Goal: Task Accomplishment & Management: Use online tool/utility

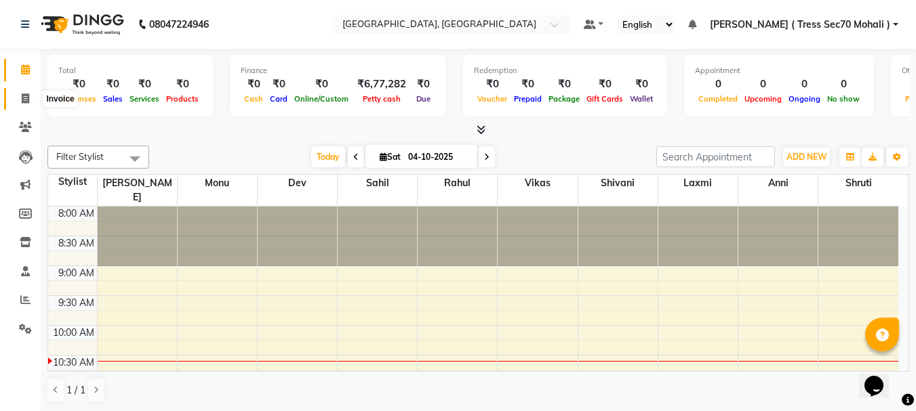
click at [19, 98] on span at bounding box center [26, 99] width 24 height 16
select select "service"
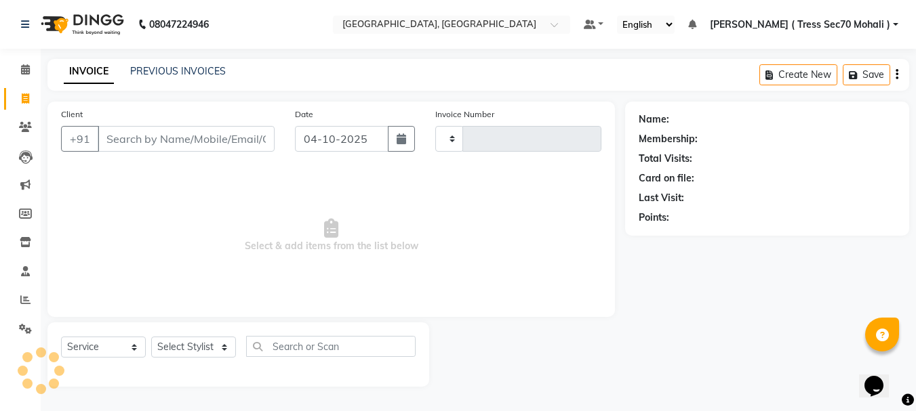
type input "1879"
select select "6241"
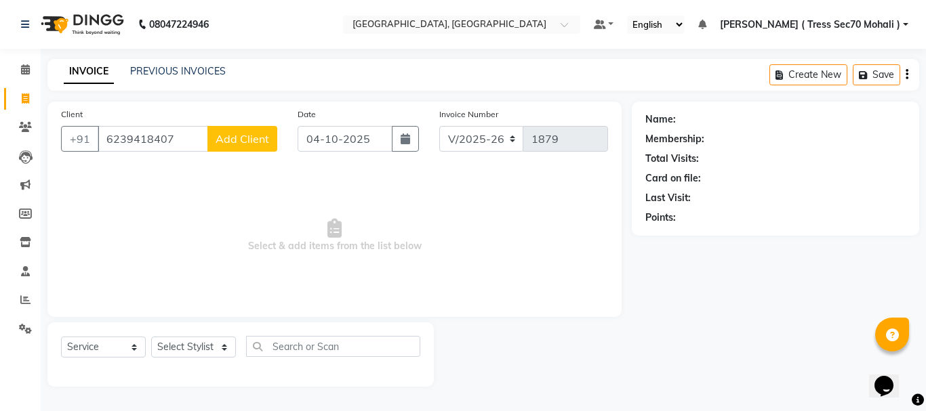
type input "6239418407"
click at [255, 135] on span "Add Client" at bounding box center [243, 139] width 54 height 14
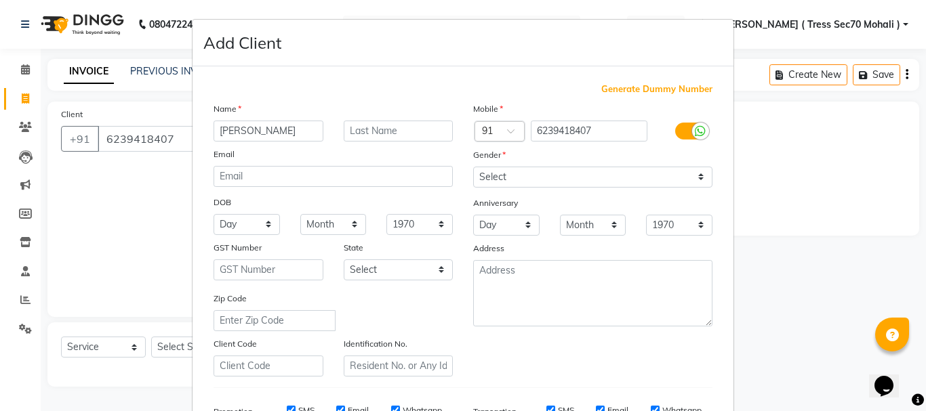
type input "[PERSON_NAME]"
click at [604, 175] on select "Select [DEMOGRAPHIC_DATA] [DEMOGRAPHIC_DATA] Other Prefer Not To Say" at bounding box center [592, 177] width 239 height 21
select select "[DEMOGRAPHIC_DATA]"
click at [473, 167] on select "Select [DEMOGRAPHIC_DATA] [DEMOGRAPHIC_DATA] Other Prefer Not To Say" at bounding box center [592, 177] width 239 height 21
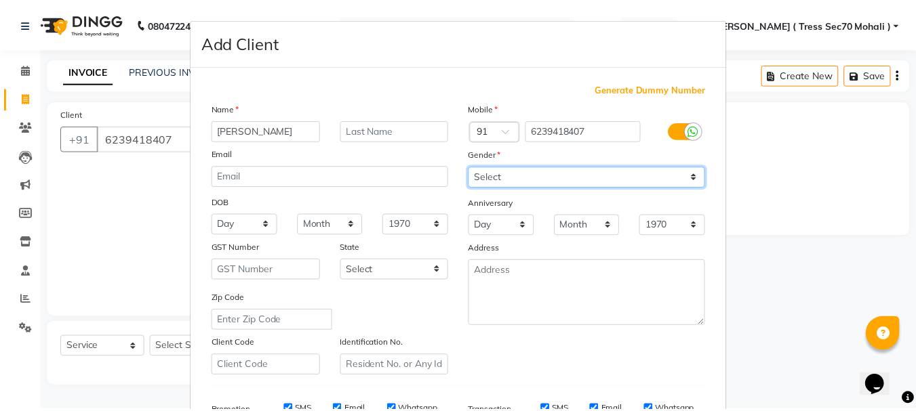
scroll to position [214, 0]
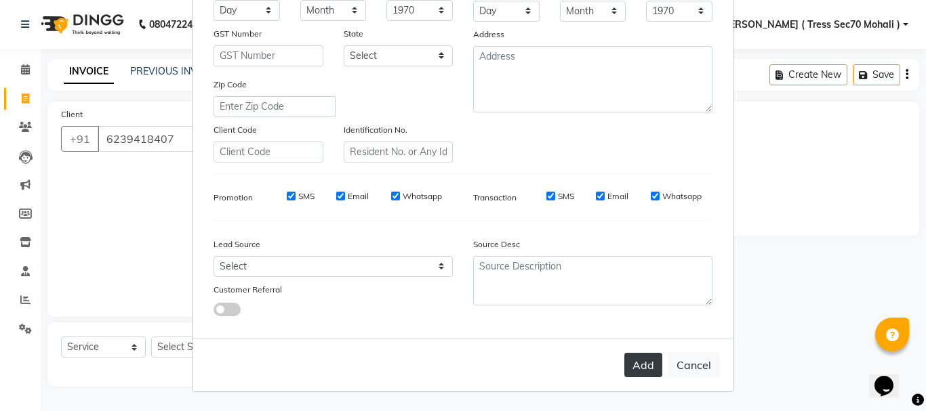
click at [628, 363] on button "Add" at bounding box center [643, 365] width 38 height 24
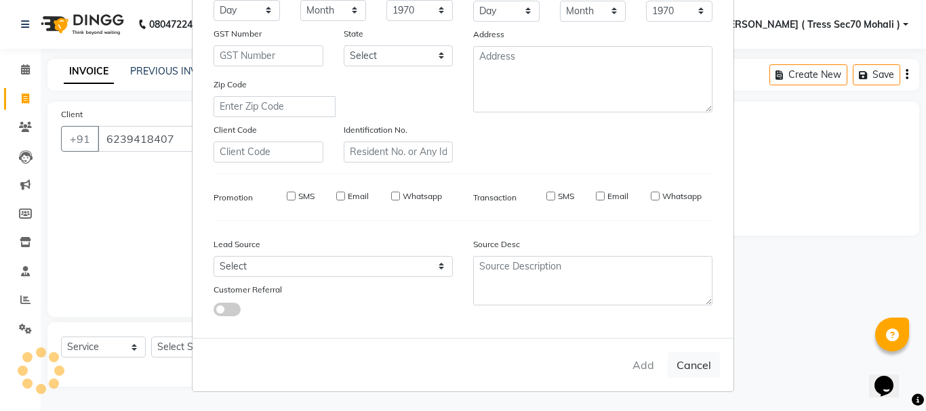
select select
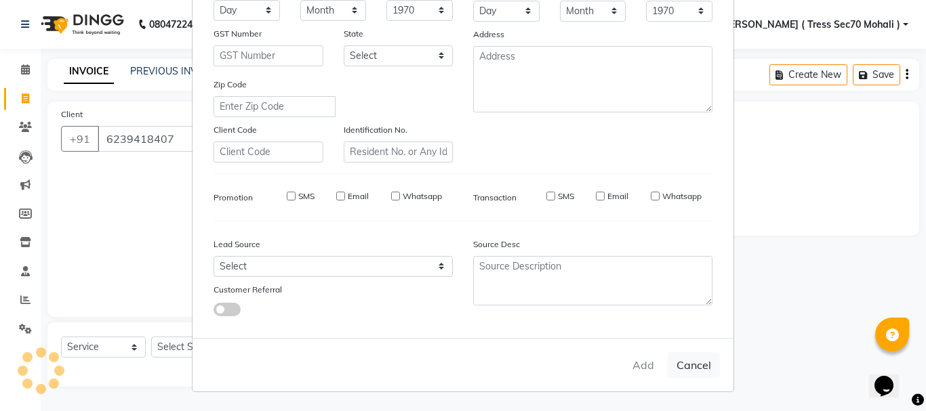
select select
checkbox input "false"
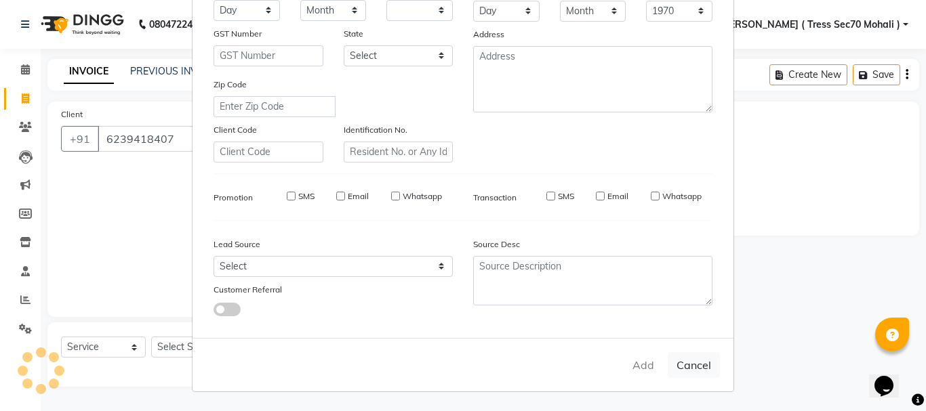
checkbox input "false"
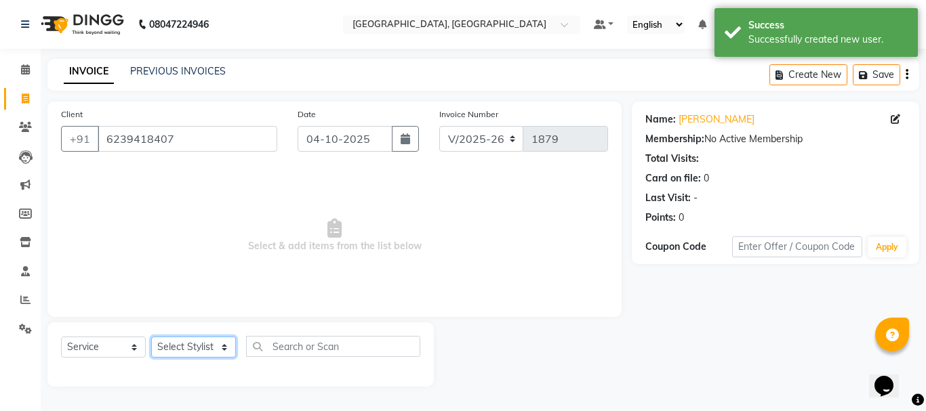
click at [182, 349] on select "Select Stylist Anni [PERSON_NAME] [PERSON_NAME] [PERSON_NAME] [PERSON_NAME] shr…" at bounding box center [193, 347] width 85 height 21
click at [151, 337] on select "Select Stylist Anni [PERSON_NAME] [PERSON_NAME] [PERSON_NAME] [PERSON_NAME] shr…" at bounding box center [193, 347] width 85 height 21
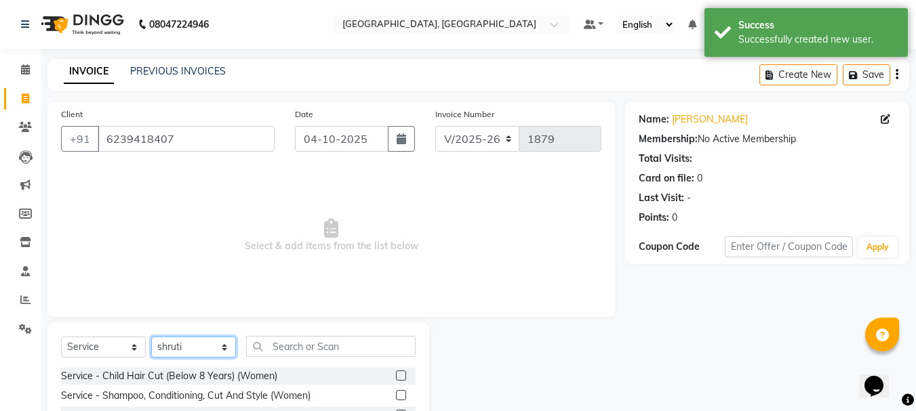
click at [202, 338] on select "Select Stylist Anni [PERSON_NAME] [PERSON_NAME] [PERSON_NAME] [PERSON_NAME] shr…" at bounding box center [193, 347] width 85 height 21
select select "46198"
click at [151, 337] on select "Select Stylist Anni [PERSON_NAME] [PERSON_NAME] [PERSON_NAME] [PERSON_NAME] shr…" at bounding box center [193, 347] width 85 height 21
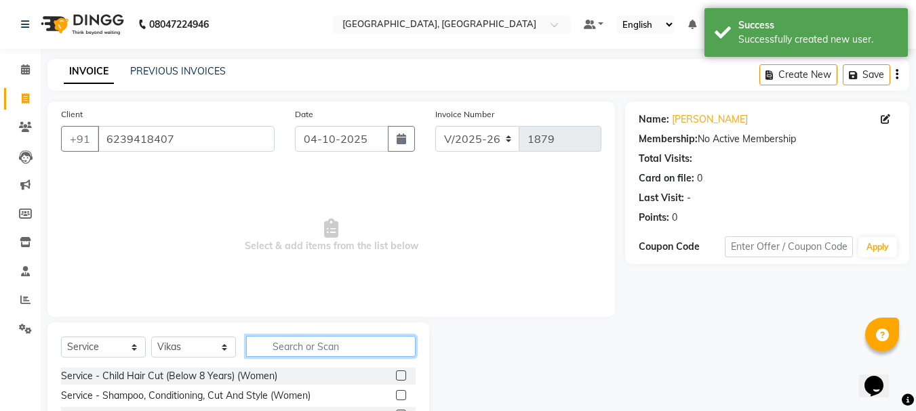
click at [294, 352] on input "text" at bounding box center [330, 346] width 169 height 21
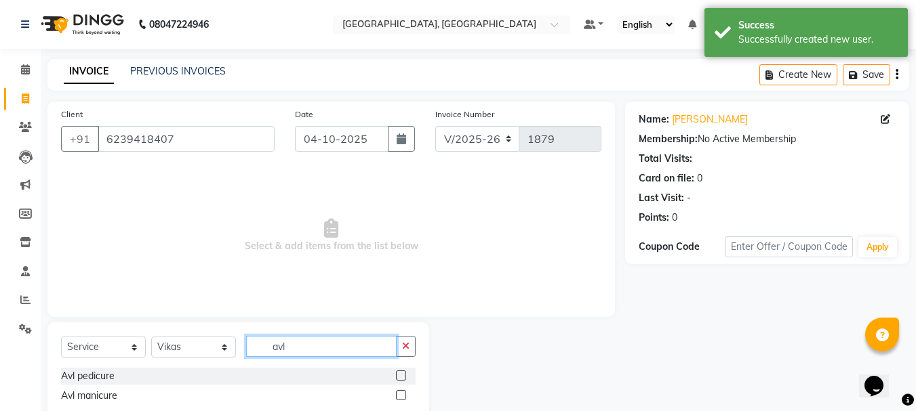
scroll to position [35, 0]
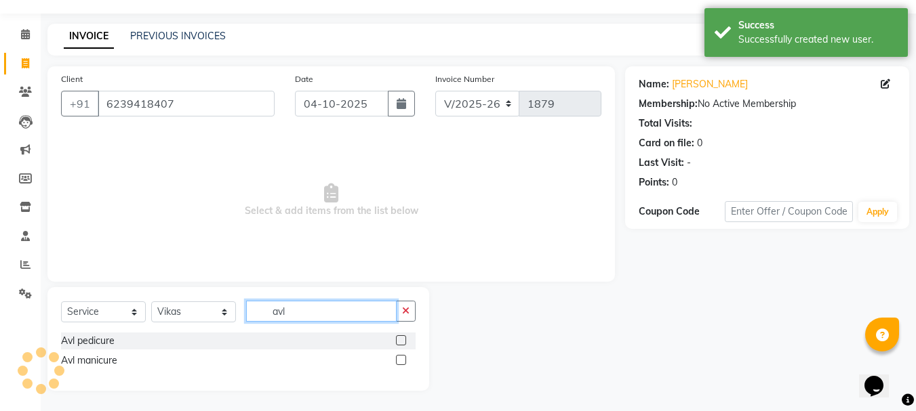
type input "avl"
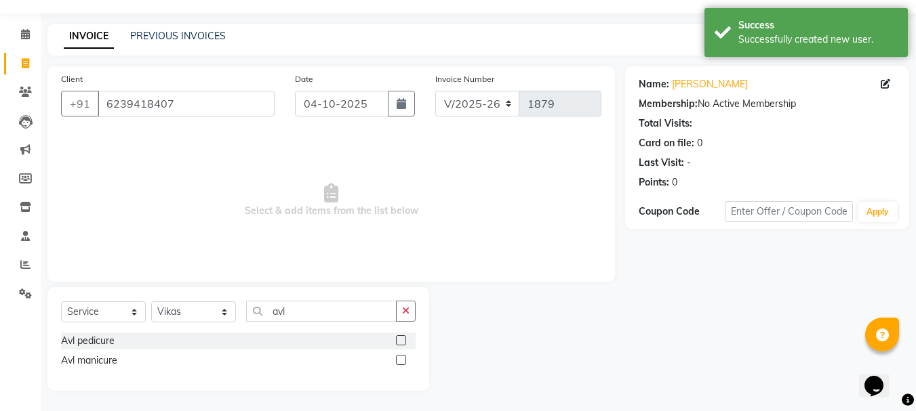
click at [403, 344] on label at bounding box center [401, 340] width 10 height 10
click at [403, 344] on input "checkbox" at bounding box center [400, 341] width 9 height 9
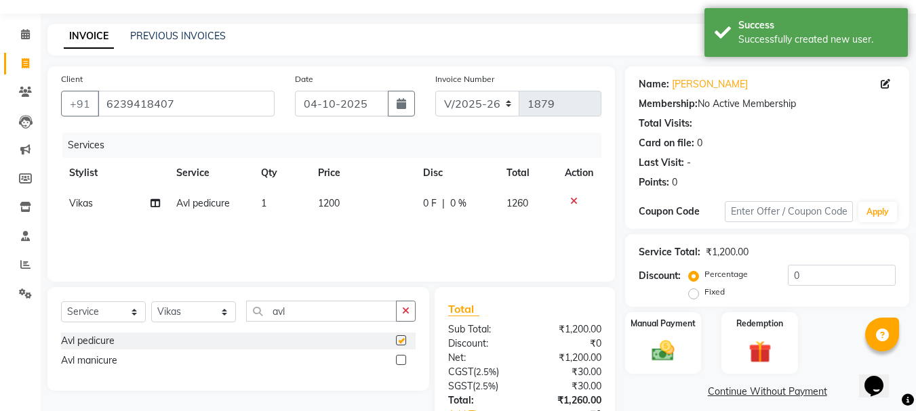
checkbox input "false"
click at [201, 314] on select "Select Stylist Anni [PERSON_NAME] [PERSON_NAME] [PERSON_NAME] [PERSON_NAME] shr…" at bounding box center [193, 312] width 85 height 21
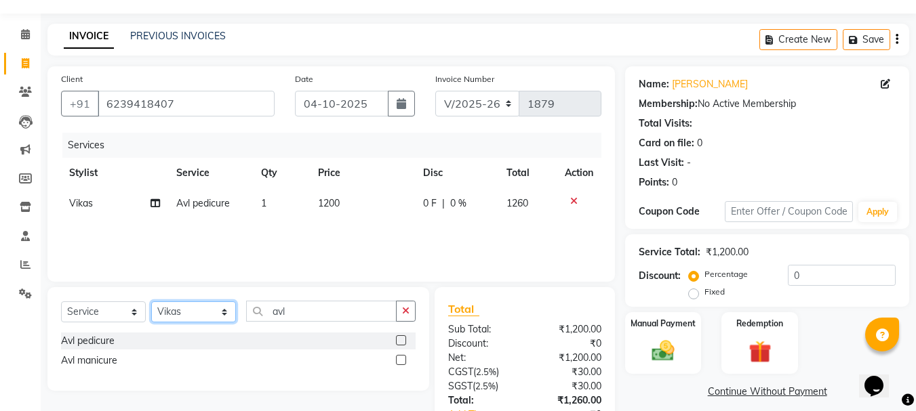
select select "46194"
click at [151, 302] on select "Select Stylist Anni [PERSON_NAME] [PERSON_NAME] [PERSON_NAME] [PERSON_NAME] shr…" at bounding box center [193, 312] width 85 height 21
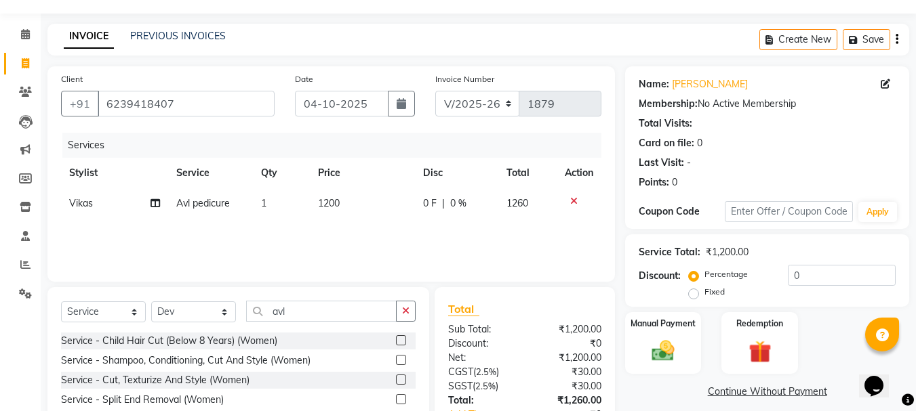
click at [396, 358] on label at bounding box center [401, 360] width 10 height 10
click at [396, 358] on input "checkbox" at bounding box center [400, 360] width 9 height 9
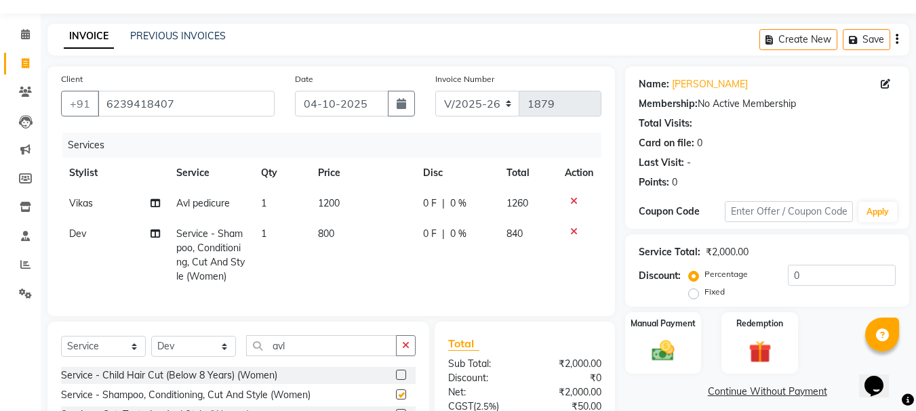
checkbox input "false"
click at [397, 356] on button "button" at bounding box center [406, 345] width 20 height 21
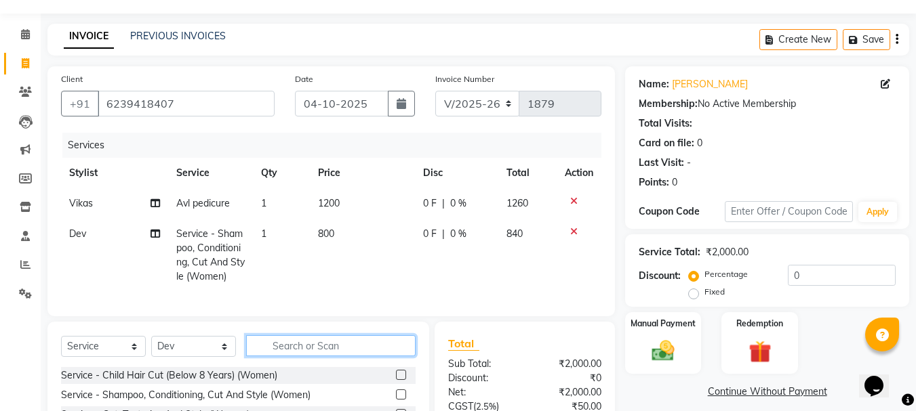
click at [342, 356] on input "text" at bounding box center [330, 345] width 169 height 21
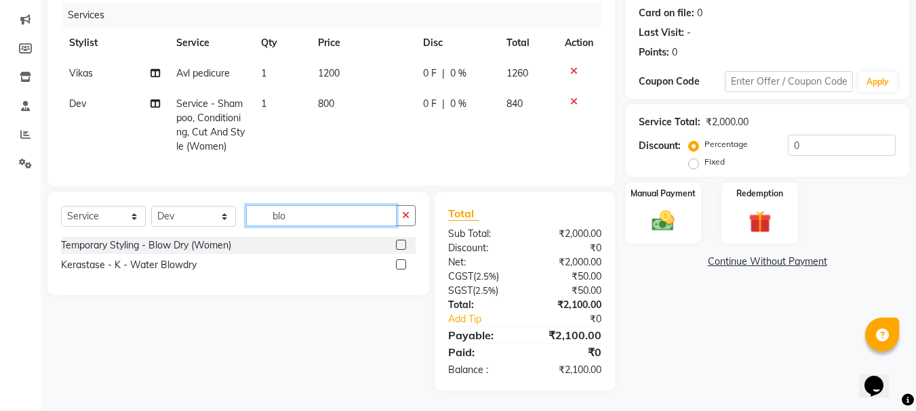
type input "blo"
click at [396, 248] on label at bounding box center [401, 245] width 10 height 10
click at [396, 248] on input "checkbox" at bounding box center [400, 245] width 9 height 9
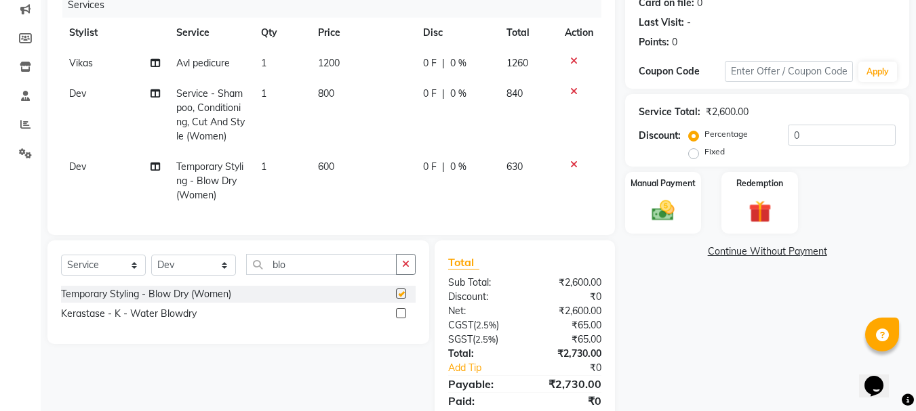
checkbox input "false"
click at [365, 116] on td "800" at bounding box center [362, 115] width 105 height 73
select select "46194"
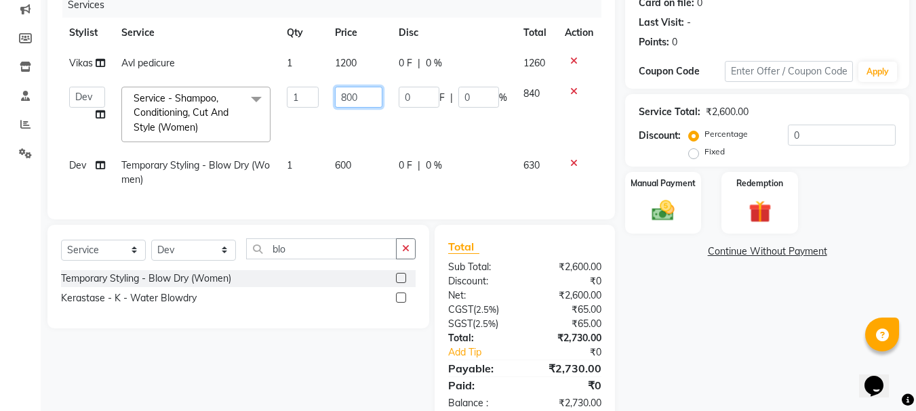
click at [365, 92] on input "800" at bounding box center [358, 97] width 47 height 21
type input "8"
type input "5"
type input "800"
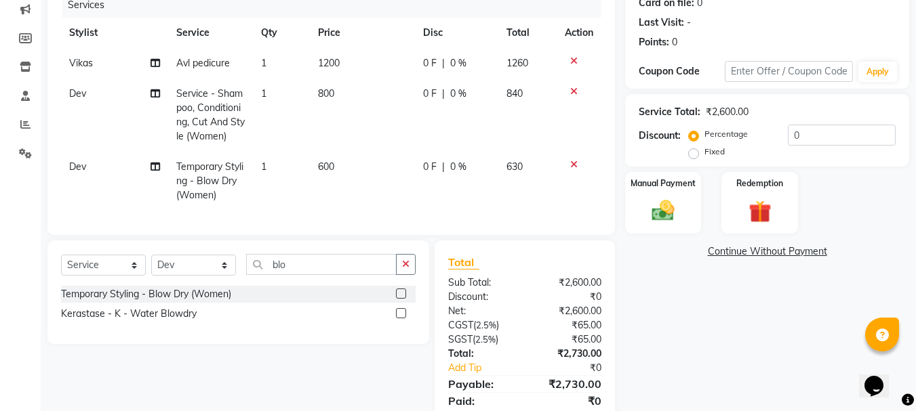
click at [356, 156] on td "600" at bounding box center [362, 181] width 105 height 59
select select "46194"
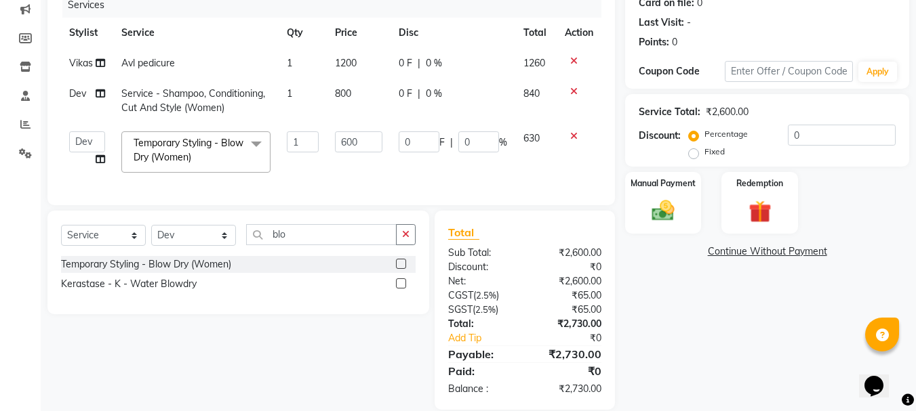
click at [357, 156] on td "600" at bounding box center [358, 152] width 63 height 58
click at [371, 142] on input "600" at bounding box center [358, 141] width 47 height 21
type input "6"
type input "500"
click at [375, 99] on td "800" at bounding box center [358, 101] width 63 height 45
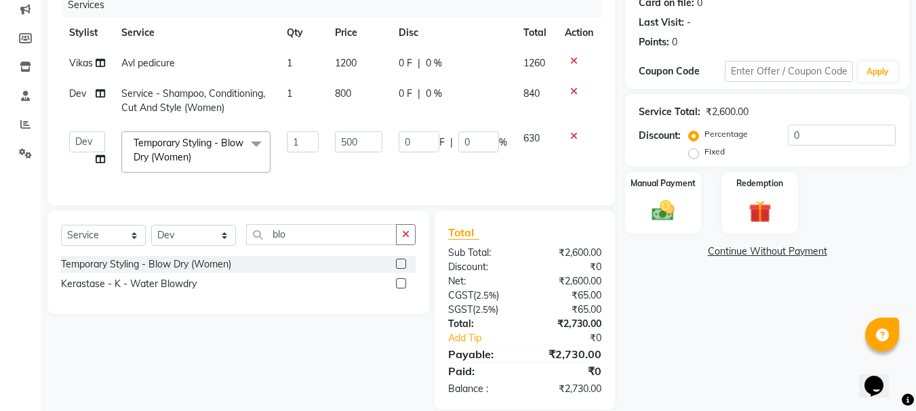
select select "46194"
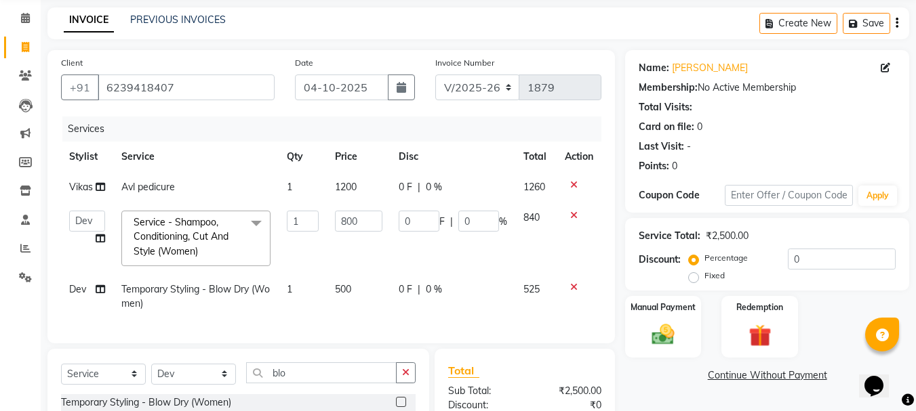
scroll to position [0, 0]
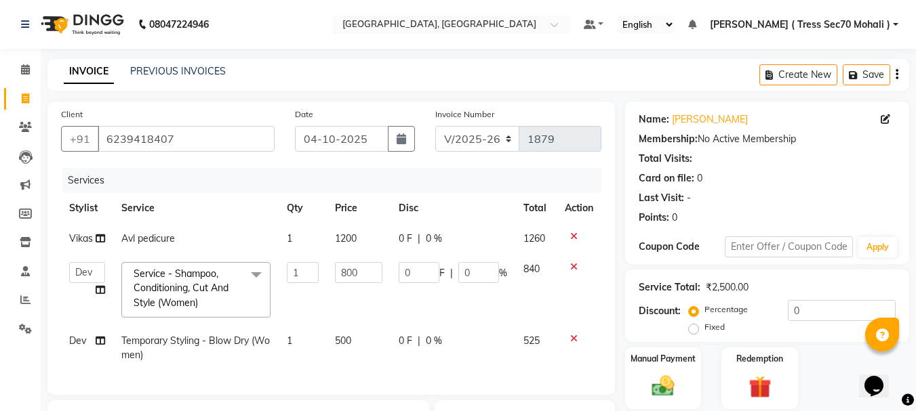
click at [896, 66] on button "button" at bounding box center [896, 75] width 3 height 32
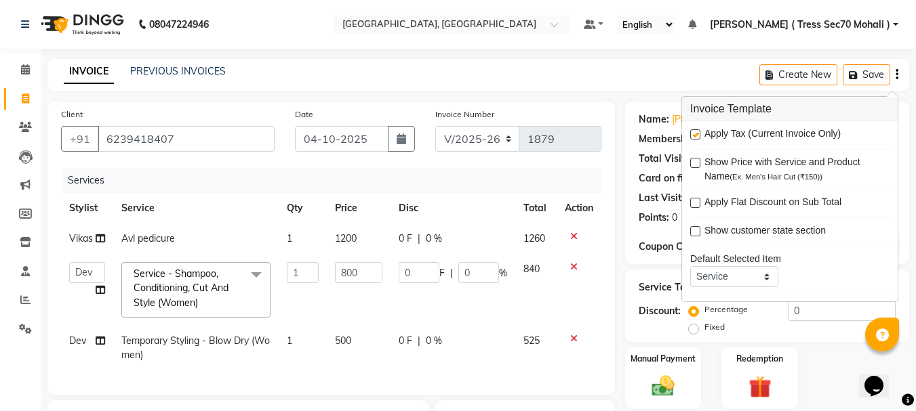
click at [695, 138] on label at bounding box center [695, 134] width 10 height 10
click at [695, 138] on input "checkbox" at bounding box center [694, 135] width 9 height 9
checkbox input "false"
click at [313, 243] on td "1" at bounding box center [303, 239] width 49 height 30
select select "46198"
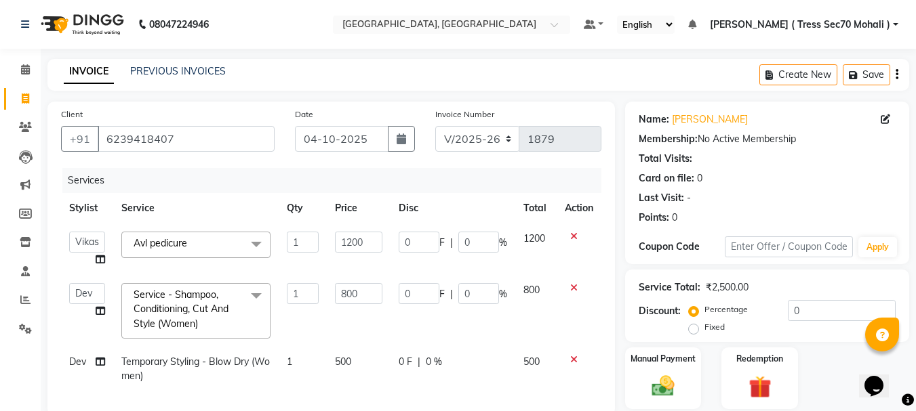
click at [313, 243] on input "1" at bounding box center [303, 242] width 33 height 21
type input "2"
click at [497, 196] on th "Disc" at bounding box center [452, 208] width 125 height 30
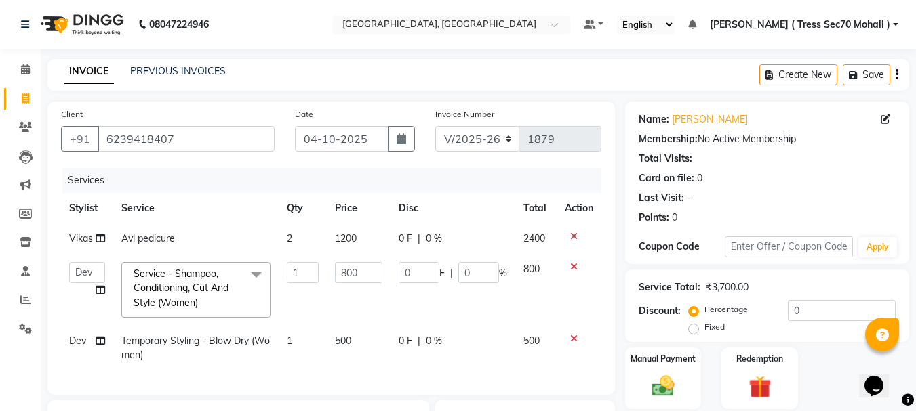
click at [897, 75] on icon "button" at bounding box center [896, 75] width 3 height 1
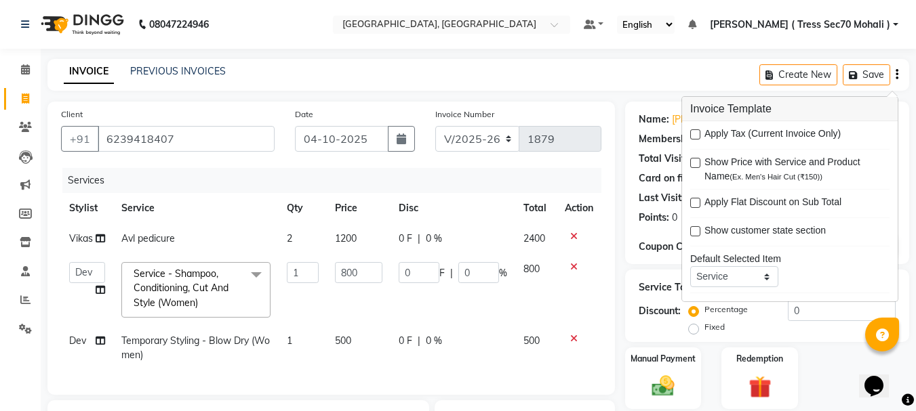
click at [623, 171] on div "Client [PHONE_NUMBER] Date [DATE] Invoice Number V/2025 V/[PHONE_NUMBER] Servic…" at bounding box center [331, 337] width 588 height 470
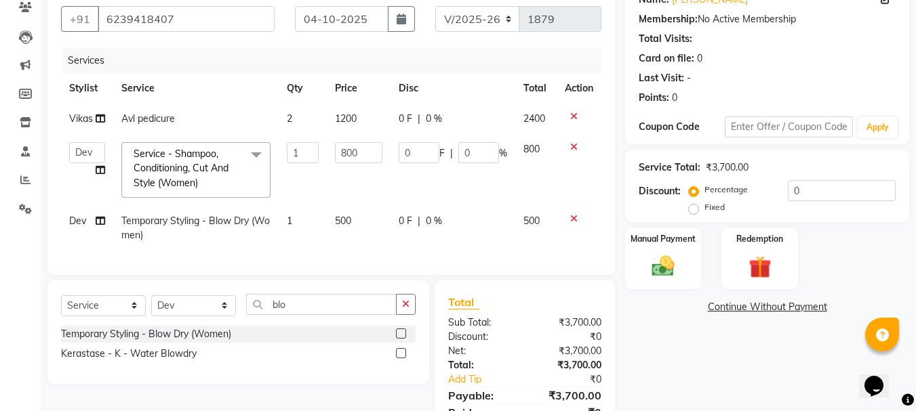
scroll to position [190, 0]
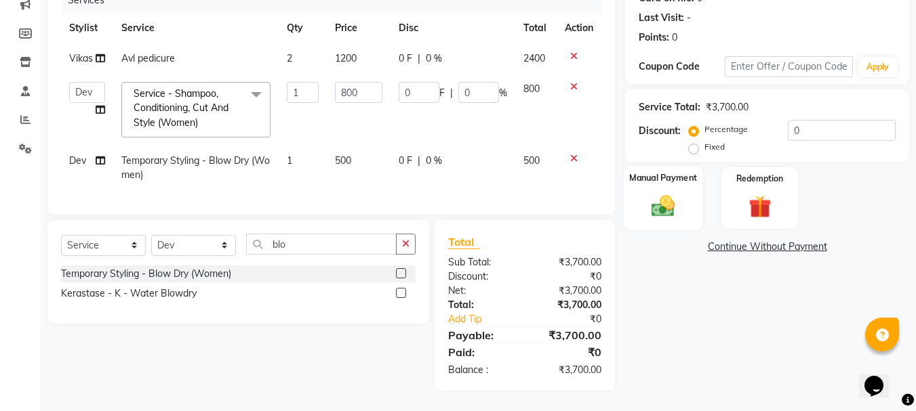
click at [665, 192] on img at bounding box center [663, 205] width 38 height 27
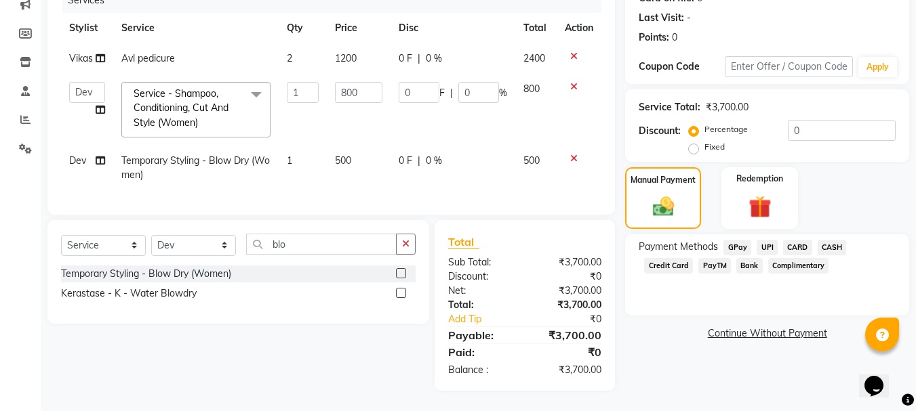
click at [798, 240] on span "CARD" at bounding box center [797, 248] width 29 height 16
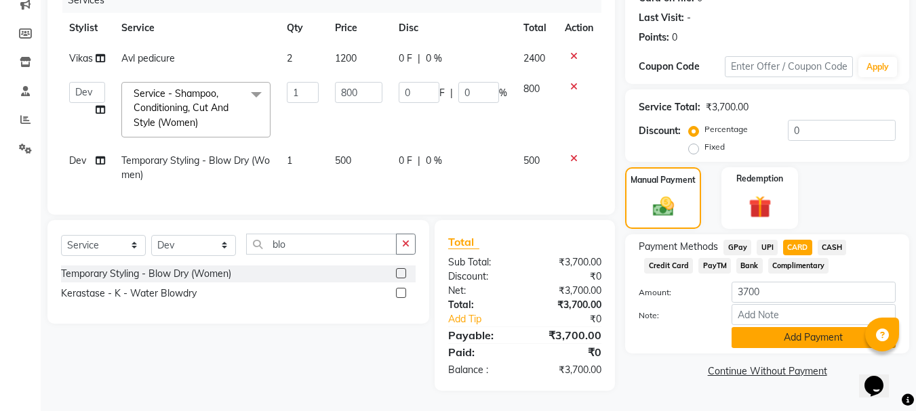
click at [817, 327] on button "Add Payment" at bounding box center [813, 337] width 164 height 21
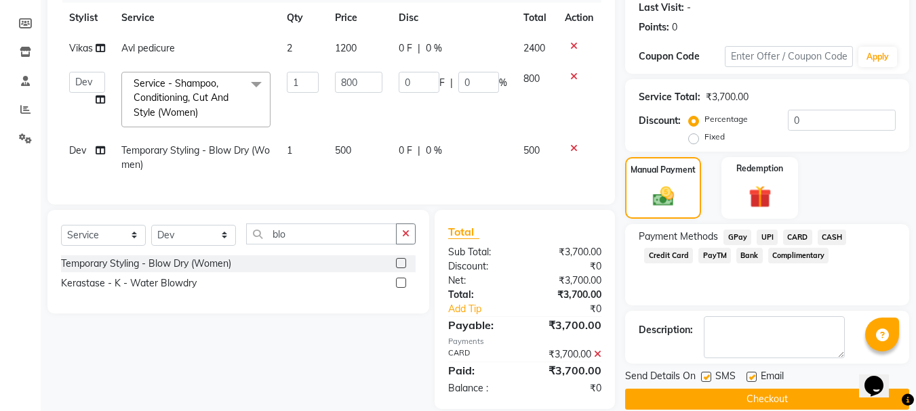
scroll to position [219, 0]
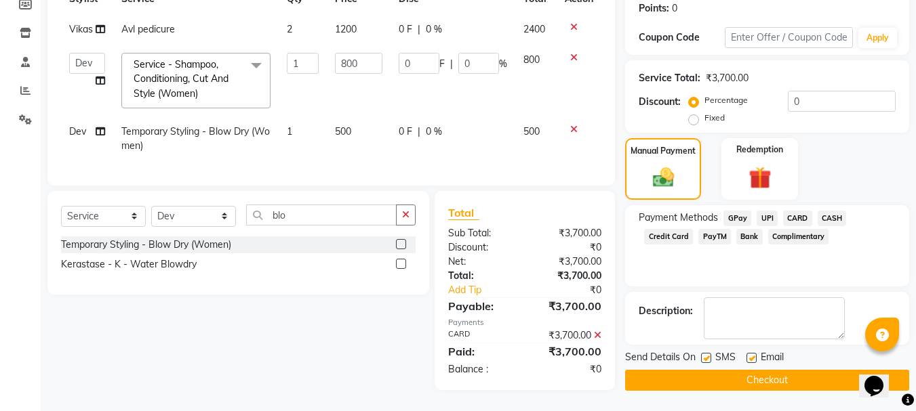
click at [706, 353] on label at bounding box center [706, 358] width 10 height 10
click at [706, 354] on input "checkbox" at bounding box center [705, 358] width 9 height 9
checkbox input "false"
click at [721, 370] on button "Checkout" at bounding box center [767, 380] width 284 height 21
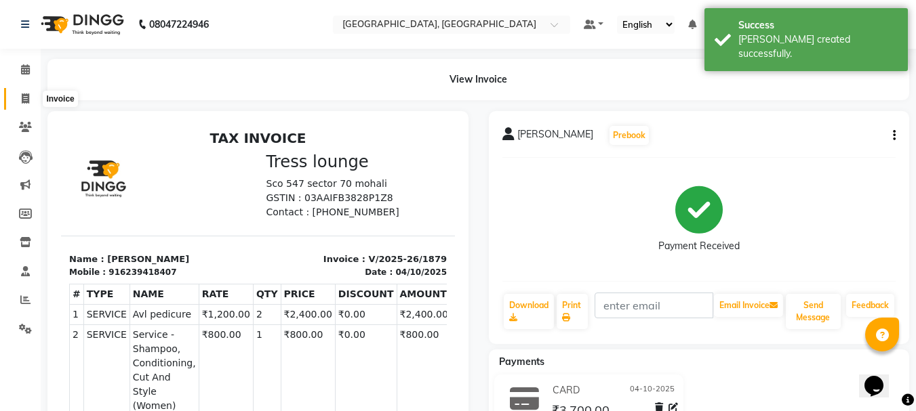
click at [29, 94] on icon at bounding box center [25, 99] width 7 height 10
select select "service"
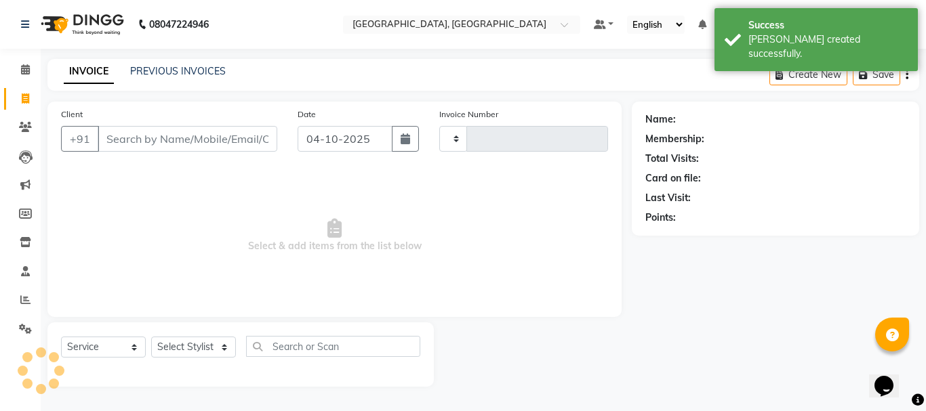
type input "1880"
select select "6241"
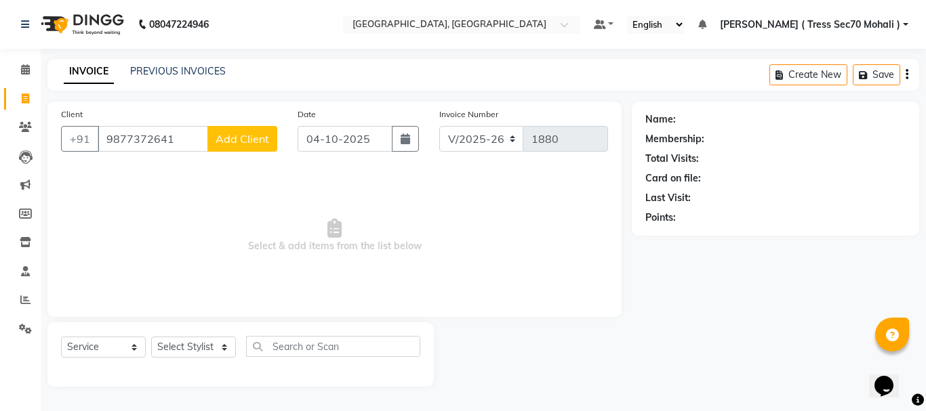
type input "9877372641"
click at [241, 136] on span "Add Client" at bounding box center [243, 139] width 54 height 14
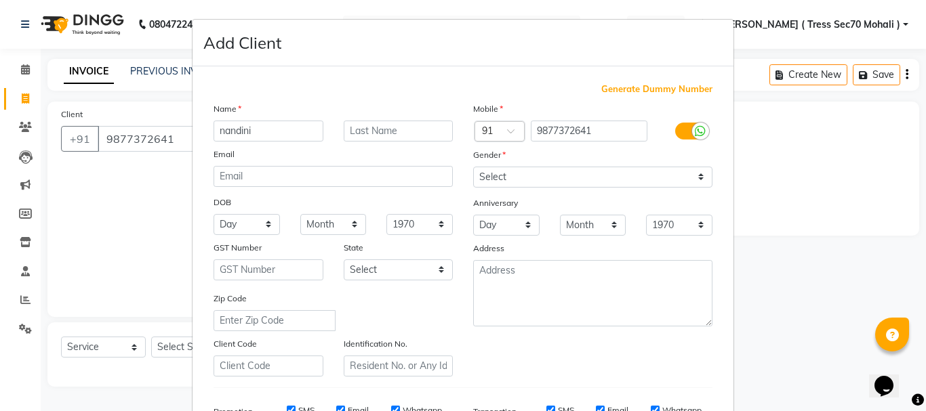
type input "nandini"
click at [509, 177] on select "Select [DEMOGRAPHIC_DATA] [DEMOGRAPHIC_DATA] Other Prefer Not To Say" at bounding box center [592, 177] width 239 height 21
select select "[DEMOGRAPHIC_DATA]"
click at [473, 167] on select "Select [DEMOGRAPHIC_DATA] [DEMOGRAPHIC_DATA] Other Prefer Not To Say" at bounding box center [592, 177] width 239 height 21
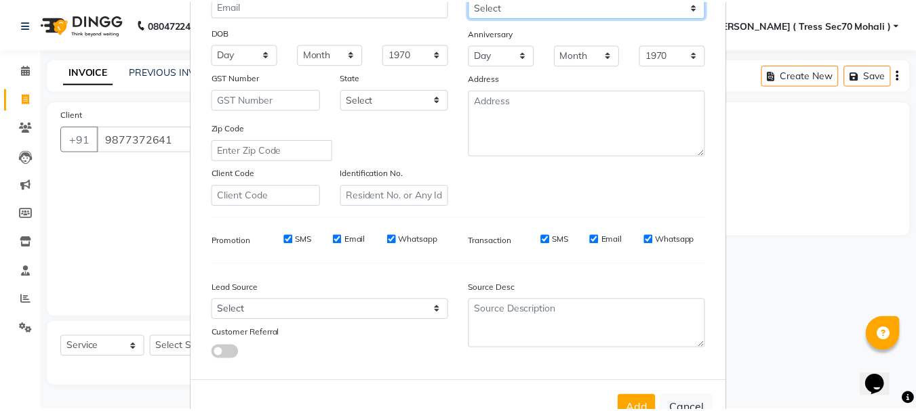
scroll to position [214, 0]
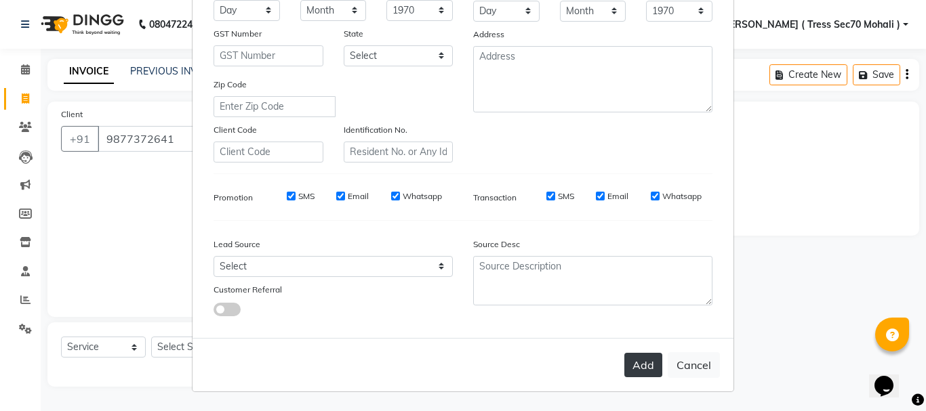
click at [635, 371] on button "Add" at bounding box center [643, 365] width 38 height 24
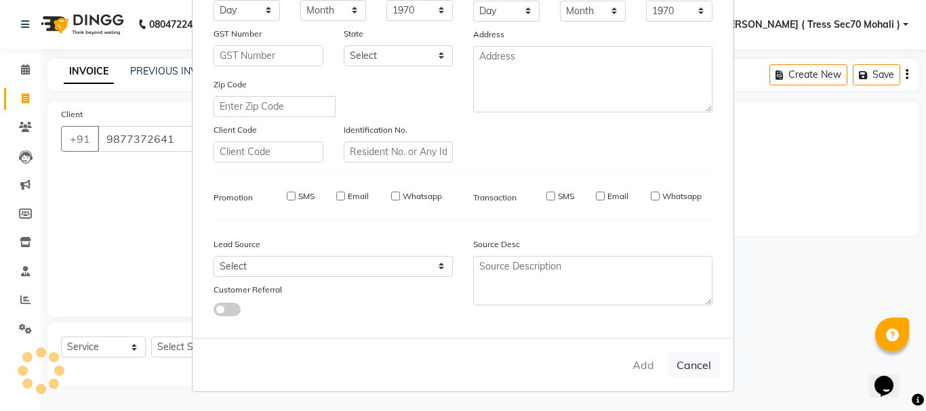
select select
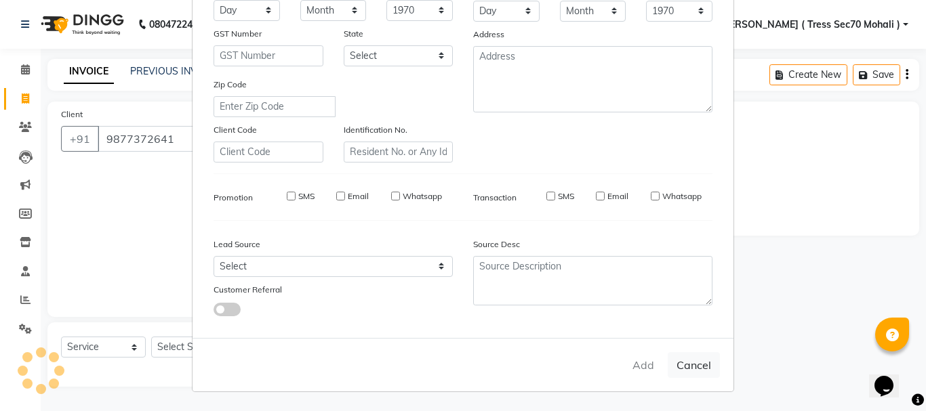
select select
checkbox input "false"
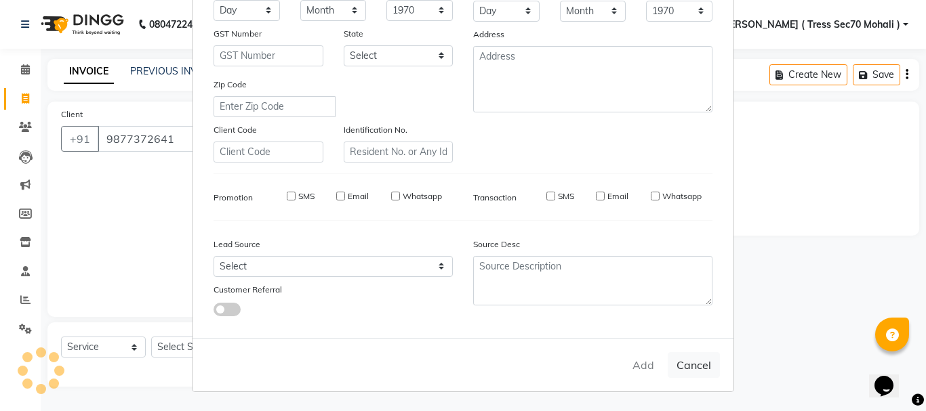
checkbox input "false"
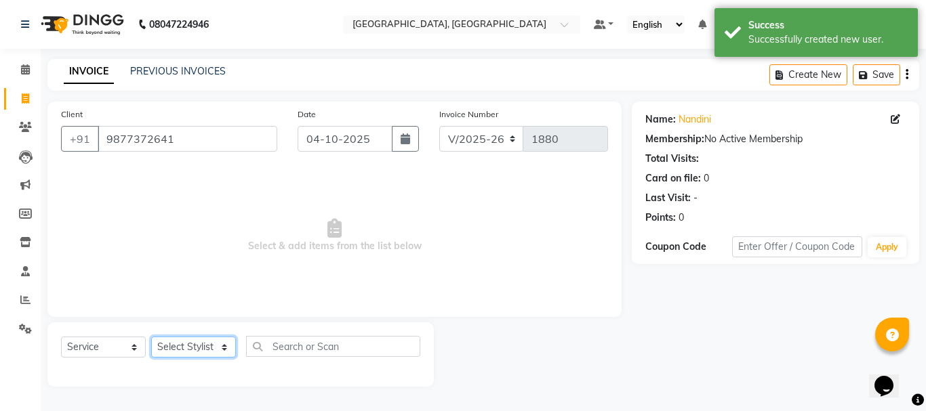
click at [205, 345] on select "Select Stylist Anni [PERSON_NAME] [PERSON_NAME] [PERSON_NAME] [PERSON_NAME] shr…" at bounding box center [193, 347] width 85 height 21
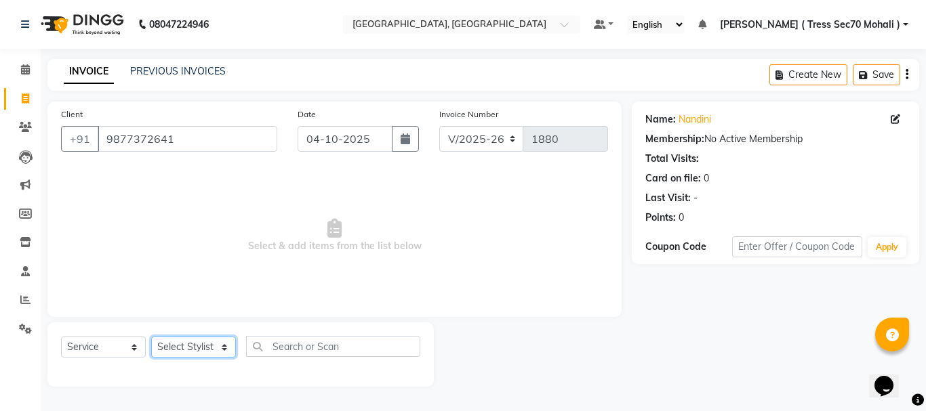
select select "46191"
click at [151, 337] on select "Select Stylist Anni [PERSON_NAME] [PERSON_NAME] [PERSON_NAME] [PERSON_NAME] shr…" at bounding box center [193, 347] width 85 height 21
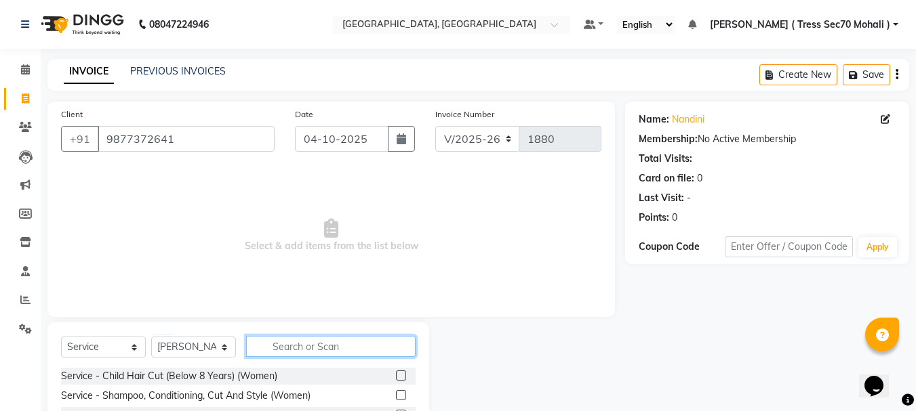
click at [322, 353] on input "text" at bounding box center [330, 346] width 169 height 21
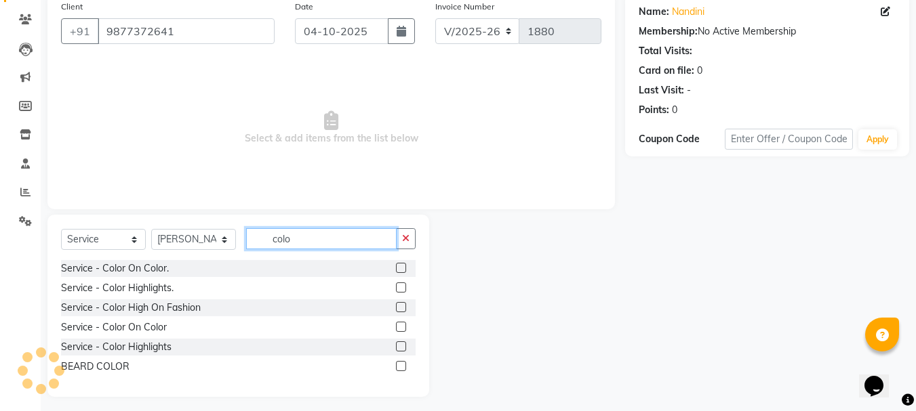
scroll to position [114, 0]
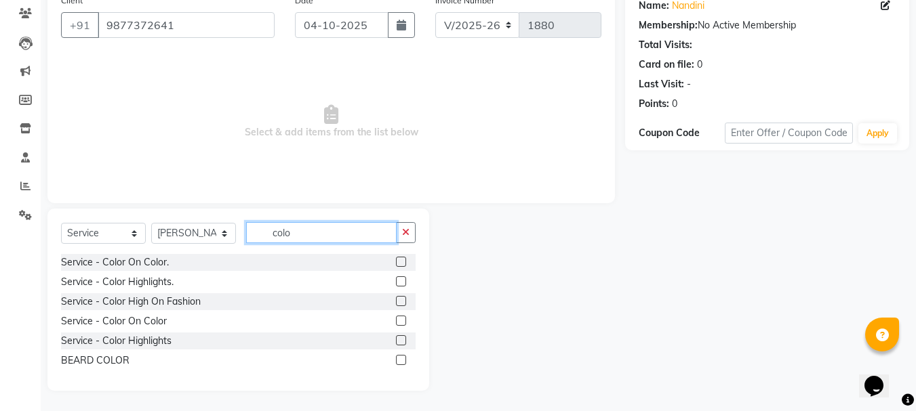
type input "colo"
click at [402, 301] on label at bounding box center [401, 301] width 10 height 10
click at [402, 301] on input "checkbox" at bounding box center [400, 302] width 9 height 9
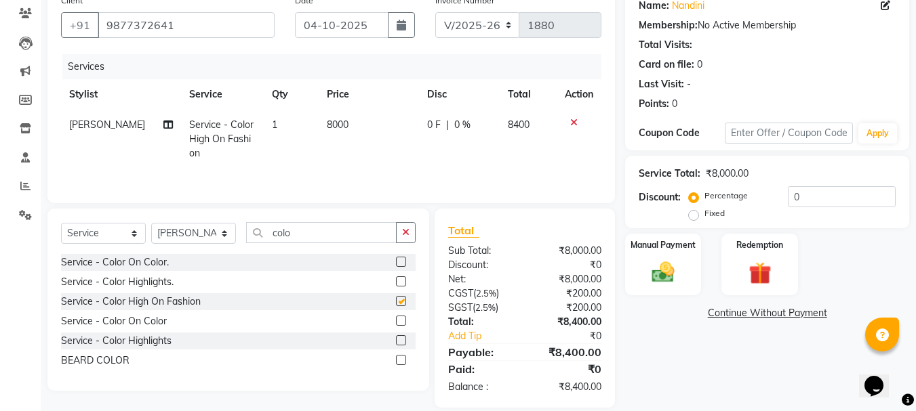
click at [359, 127] on td "8000" at bounding box center [369, 139] width 100 height 59
checkbox input "false"
select select "46191"
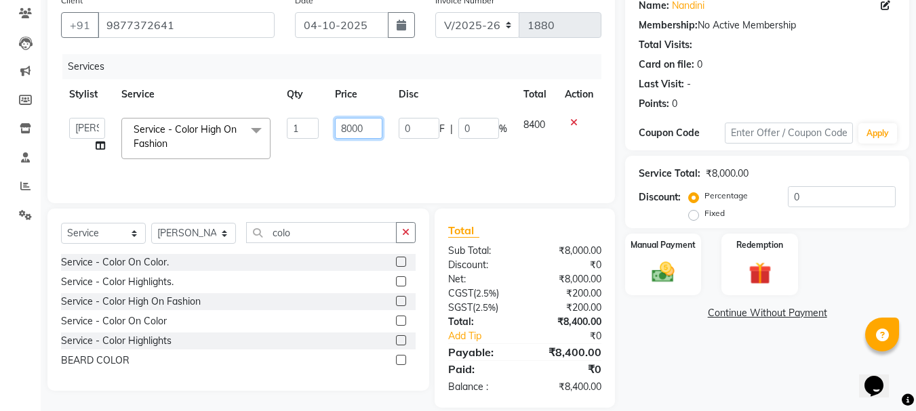
click at [354, 131] on input "8000" at bounding box center [358, 128] width 47 height 21
type input "5000"
click at [197, 238] on select "Select Stylist Anni [PERSON_NAME] [PERSON_NAME] [PERSON_NAME] [PERSON_NAME] shr…" at bounding box center [193, 233] width 85 height 21
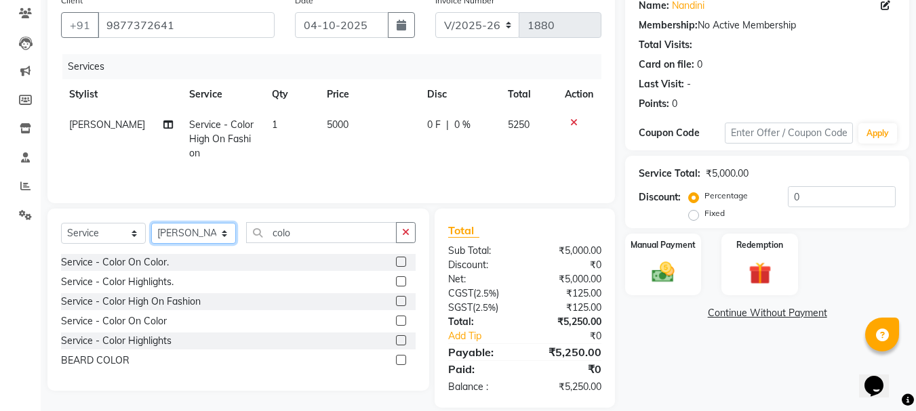
select select "46199"
click at [151, 223] on select "Select Stylist Anni [PERSON_NAME] [PERSON_NAME] [PERSON_NAME] [PERSON_NAME] shr…" at bounding box center [193, 233] width 85 height 21
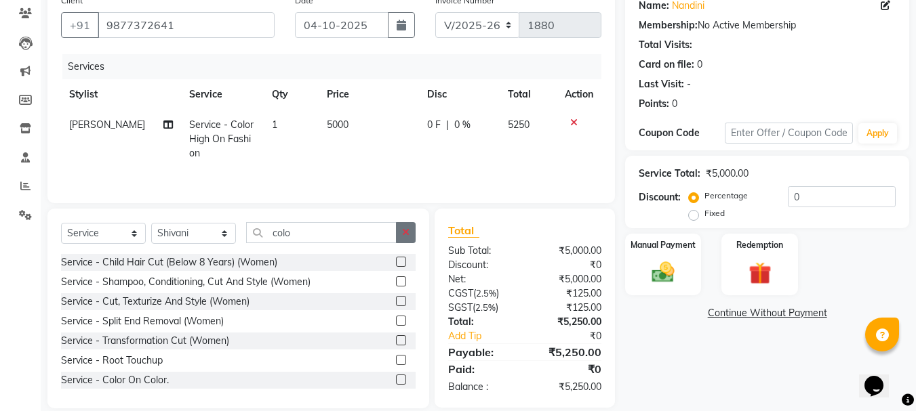
click at [403, 232] on icon "button" at bounding box center [405, 232] width 7 height 9
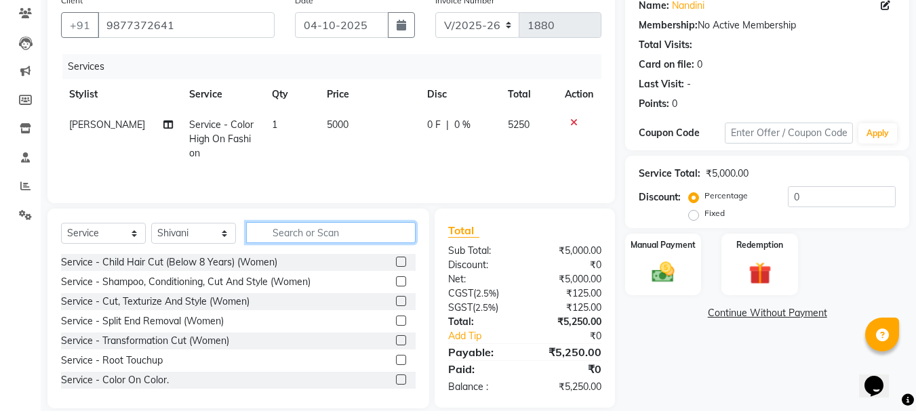
click at [323, 237] on input "text" at bounding box center [330, 232] width 169 height 21
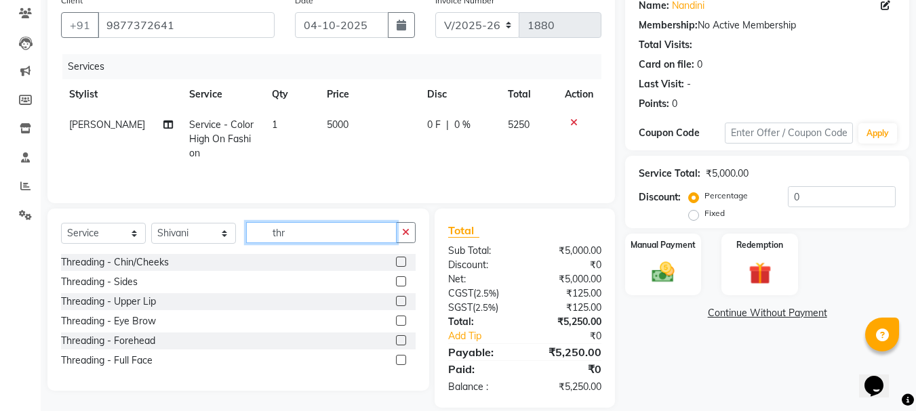
type input "thr"
click at [403, 262] on label at bounding box center [401, 262] width 10 height 10
click at [403, 262] on input "checkbox" at bounding box center [400, 262] width 9 height 9
checkbox input "true"
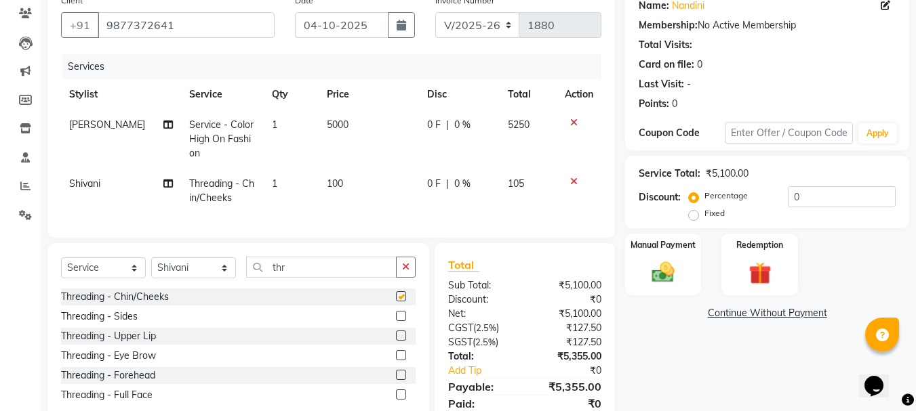
click at [330, 148] on td "5000" at bounding box center [369, 139] width 100 height 59
select select "46191"
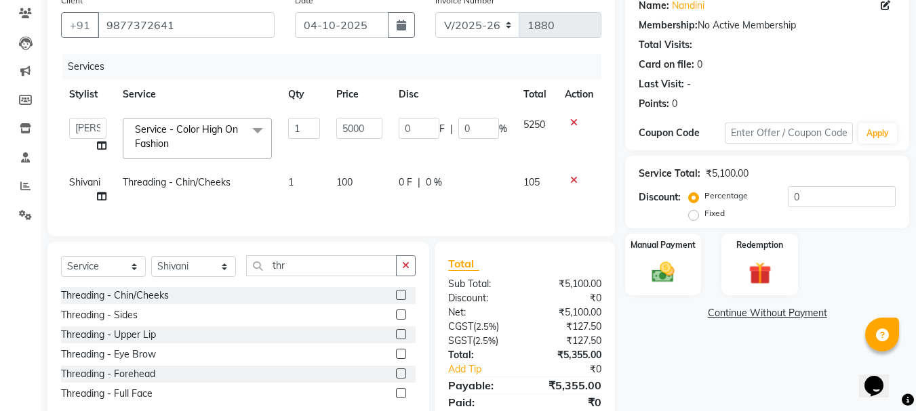
checkbox input "false"
click at [379, 163] on td "5000" at bounding box center [359, 139] width 62 height 58
click at [379, 186] on td "100" at bounding box center [359, 189] width 62 height 45
select select "46199"
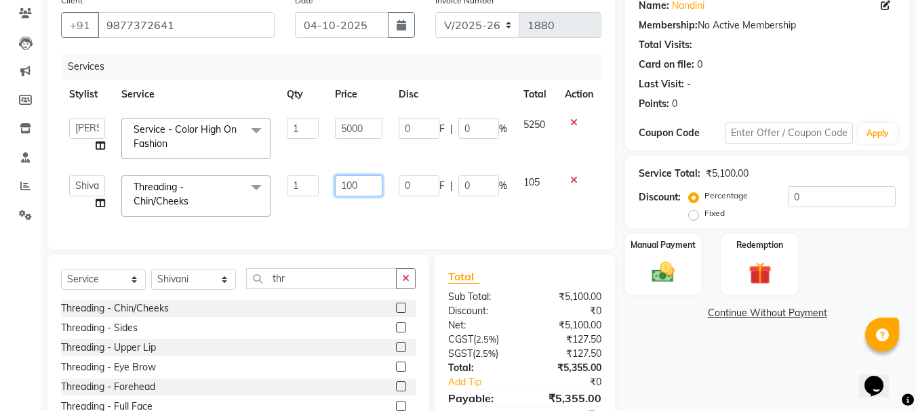
click at [370, 180] on input "100" at bounding box center [358, 186] width 47 height 21
type input "150"
click at [478, 136] on input "0" at bounding box center [478, 128] width 41 height 21
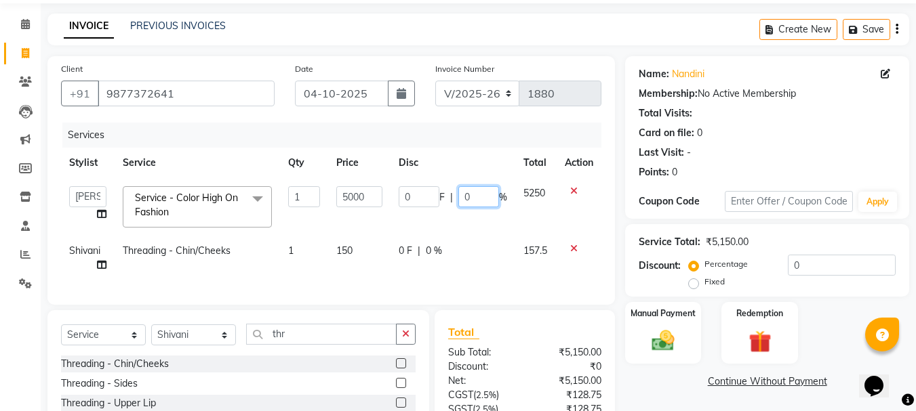
scroll to position [0, 0]
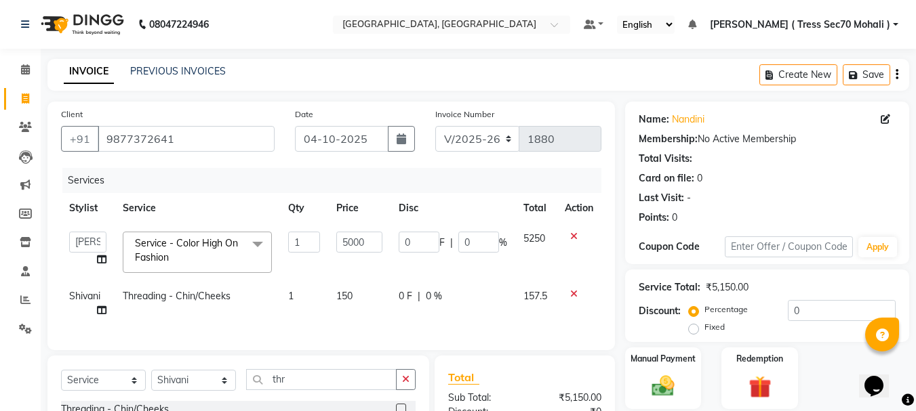
click at [896, 75] on icon "button" at bounding box center [896, 75] width 3 height 1
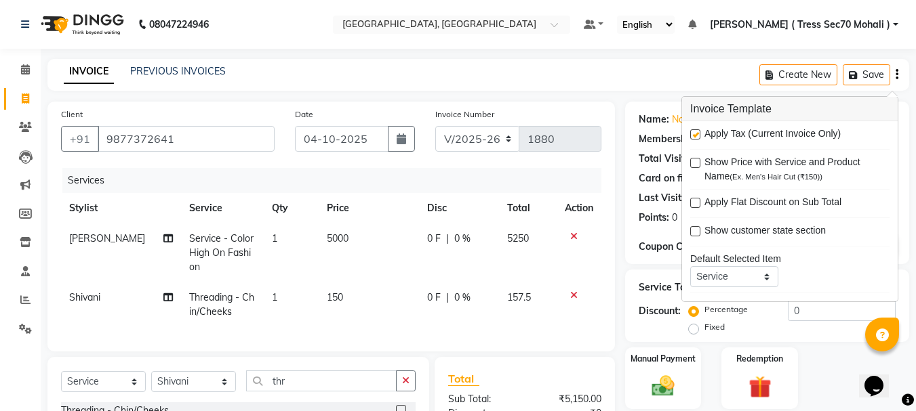
click at [696, 135] on label at bounding box center [695, 134] width 10 height 10
click at [696, 135] on input "checkbox" at bounding box center [694, 135] width 9 height 9
checkbox input "false"
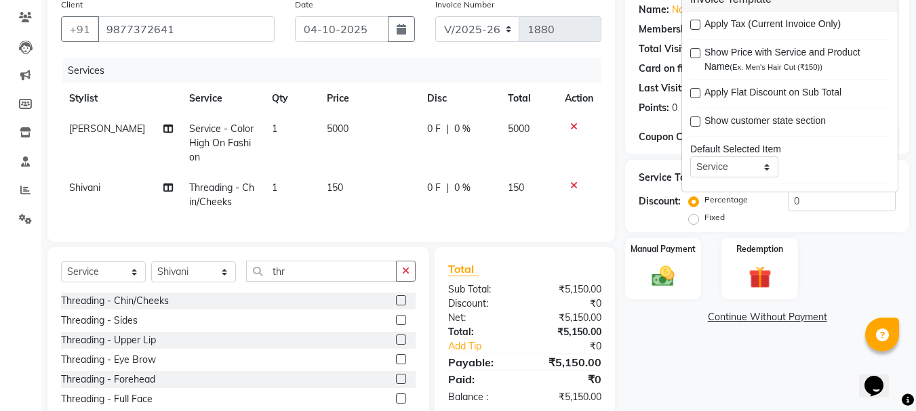
scroll to position [159, 0]
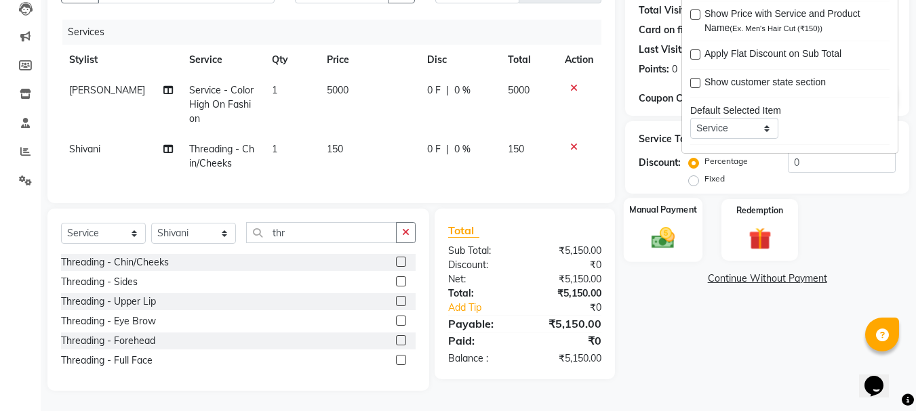
click at [663, 227] on img at bounding box center [663, 237] width 38 height 27
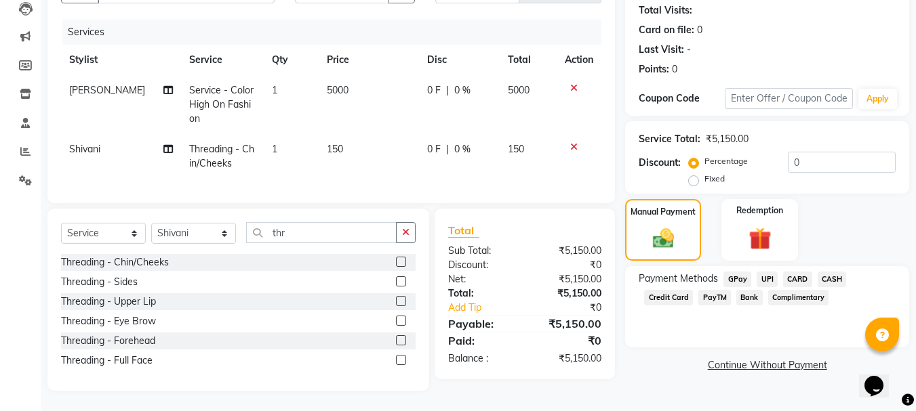
click at [801, 272] on span "CARD" at bounding box center [797, 280] width 29 height 16
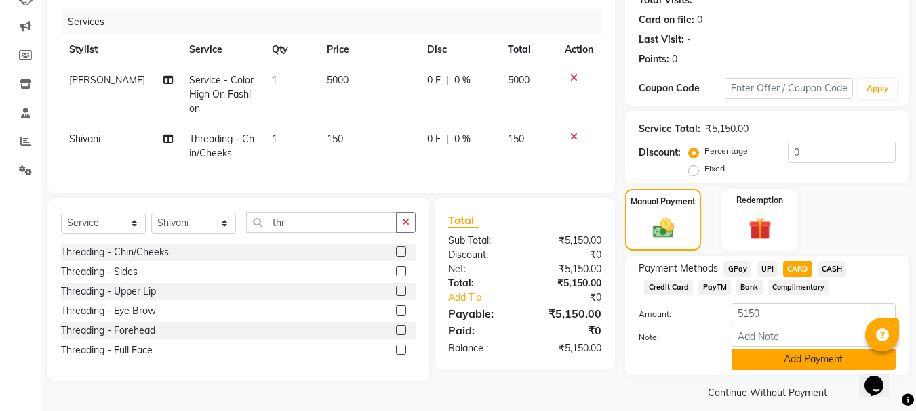
click at [817, 354] on button "Add Payment" at bounding box center [813, 359] width 164 height 21
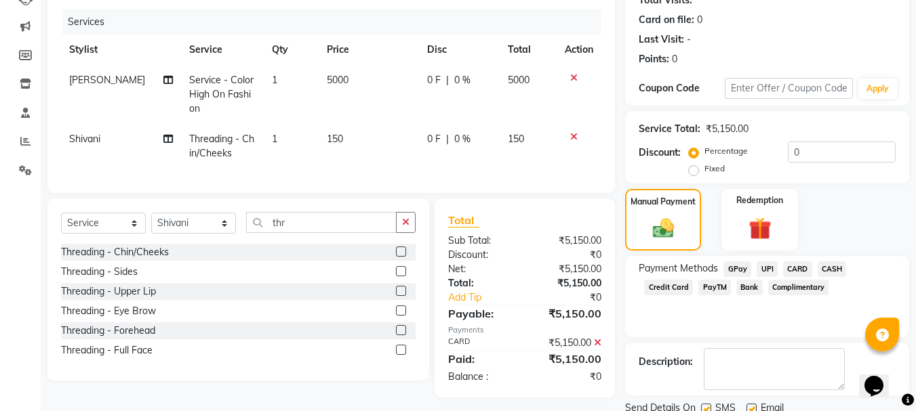
scroll to position [209, 0]
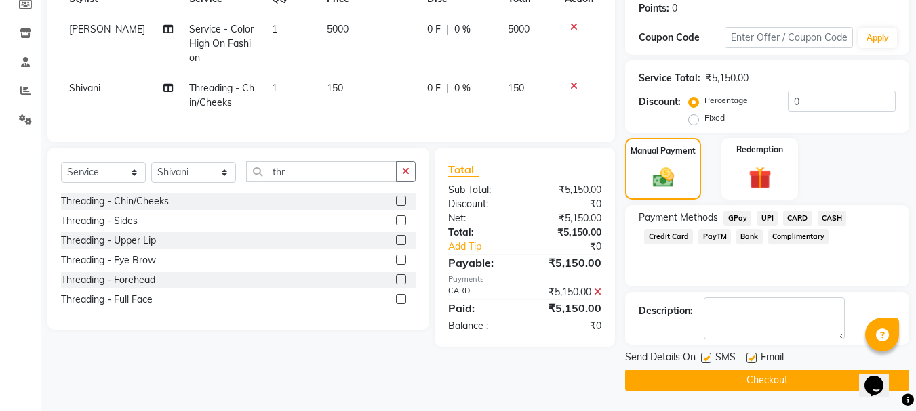
click at [766, 380] on button "Checkout" at bounding box center [767, 380] width 284 height 21
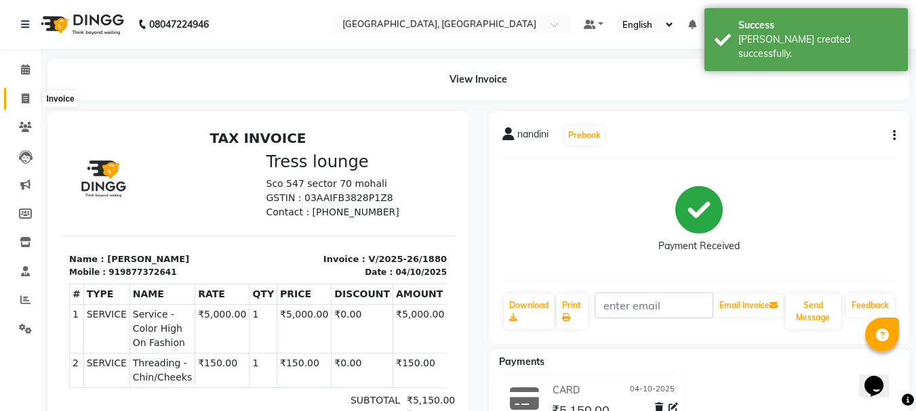
click at [31, 100] on span at bounding box center [26, 99] width 24 height 16
select select "service"
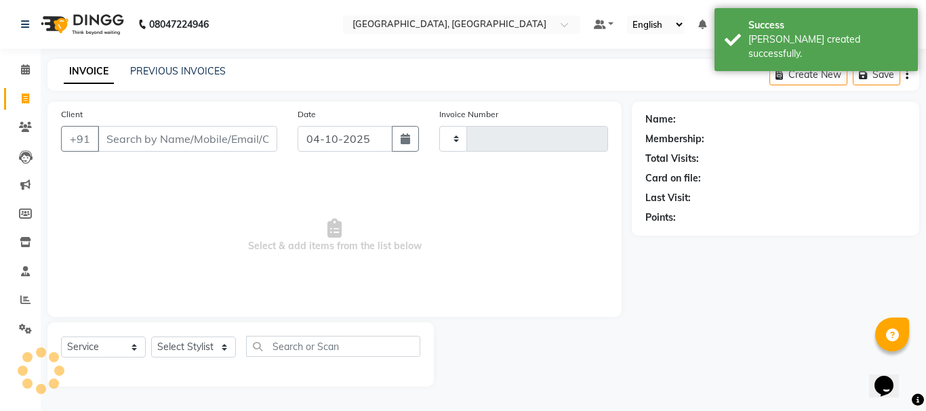
type input "1881"
select select "6241"
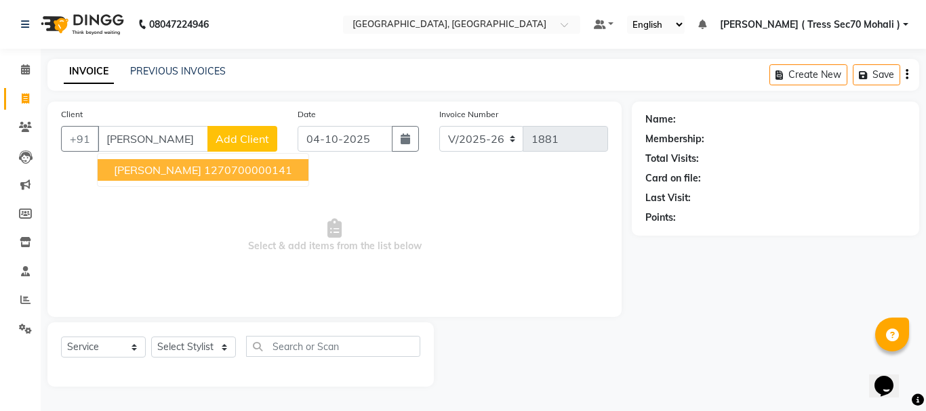
click at [204, 165] on ngb-highlight "1270700000141" at bounding box center [248, 170] width 88 height 14
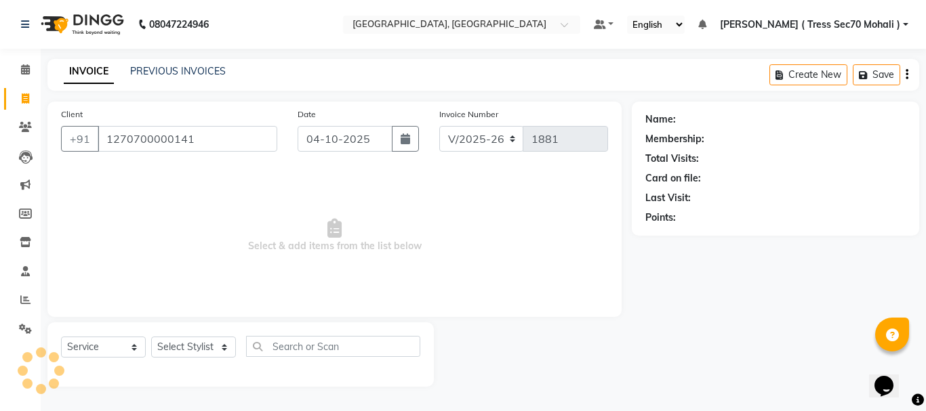
type input "1270700000141"
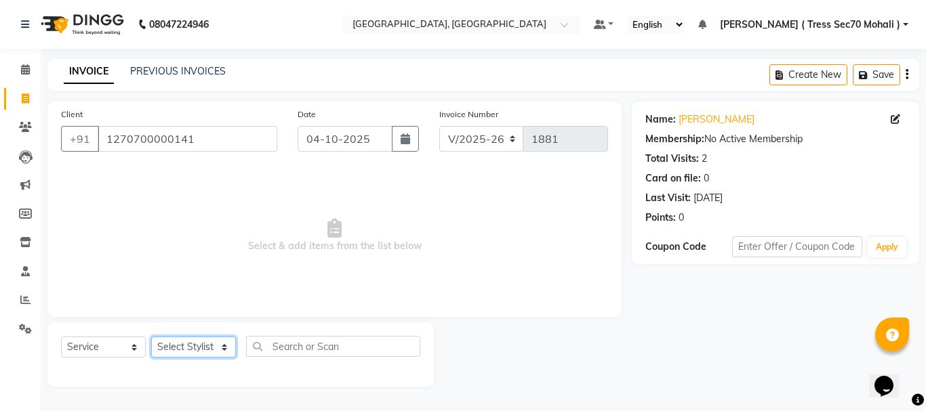
click at [192, 353] on select "Select Stylist Anni [PERSON_NAME] [PERSON_NAME] [PERSON_NAME] [PERSON_NAME] shr…" at bounding box center [193, 347] width 85 height 21
select select "46200"
click at [151, 337] on select "Select Stylist Anni [PERSON_NAME] [PERSON_NAME] [PERSON_NAME] [PERSON_NAME] shr…" at bounding box center [193, 347] width 85 height 21
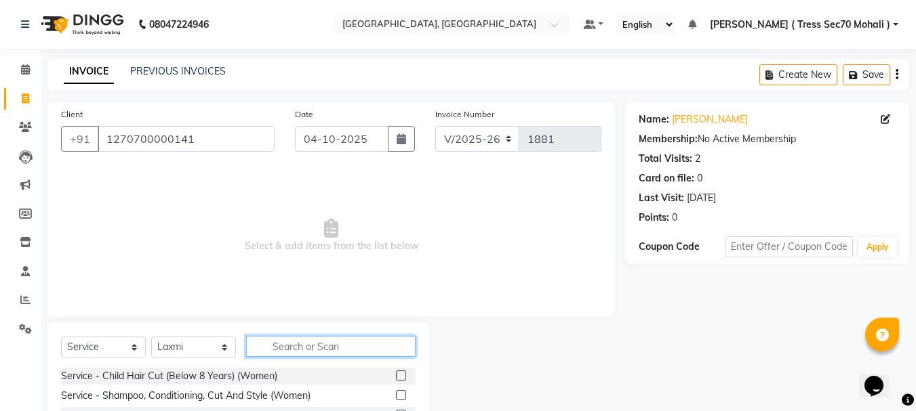
click at [317, 356] on input "text" at bounding box center [330, 346] width 169 height 21
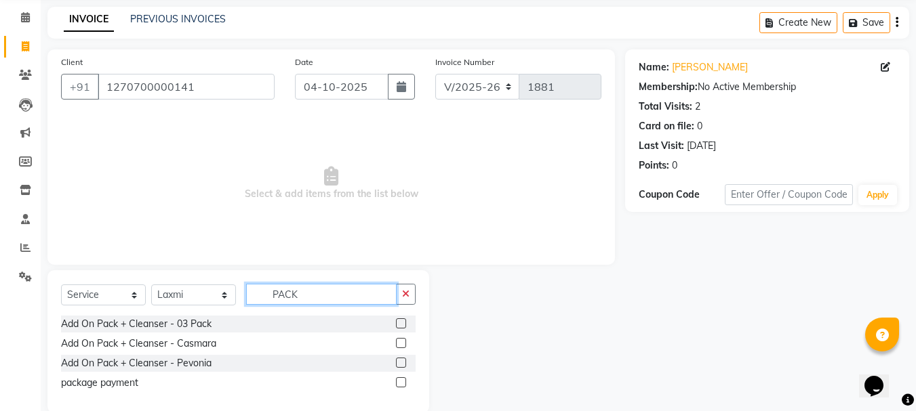
scroll to position [75, 0]
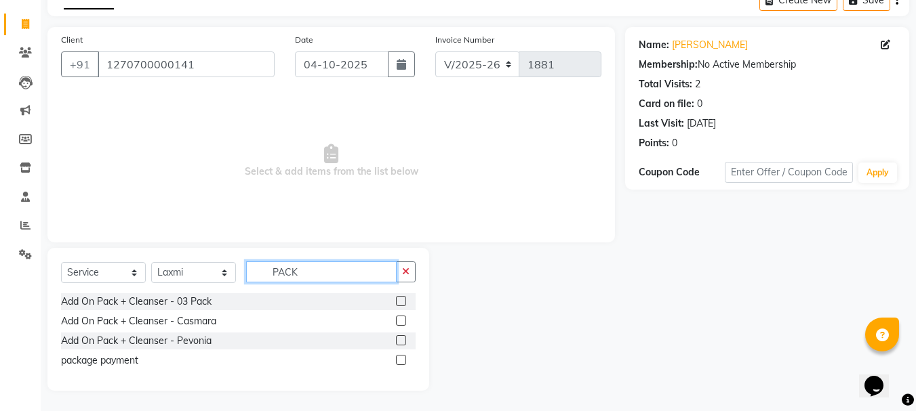
type input "PACK"
click at [403, 360] on label at bounding box center [401, 360] width 10 height 10
click at [403, 360] on input "checkbox" at bounding box center [400, 360] width 9 height 9
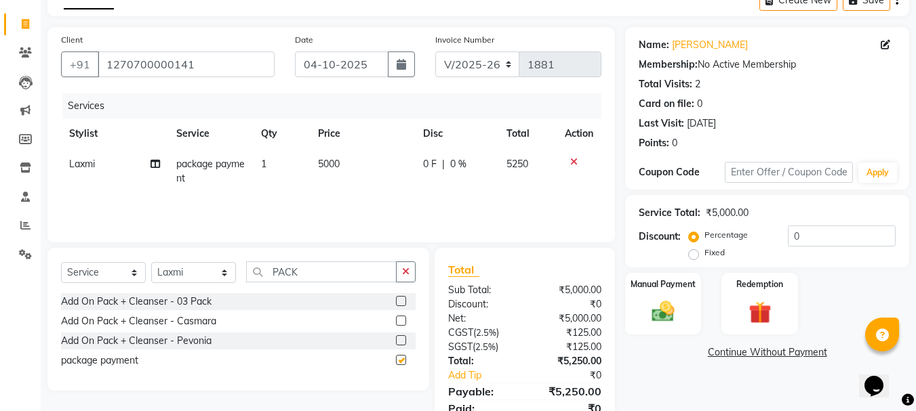
click at [375, 232] on div "Client [PHONE_NUMBER] Date [DATE] Invoice Number V/2025 V/[PHONE_NUMBER] Servic…" at bounding box center [330, 135] width 567 height 216
checkbox input "false"
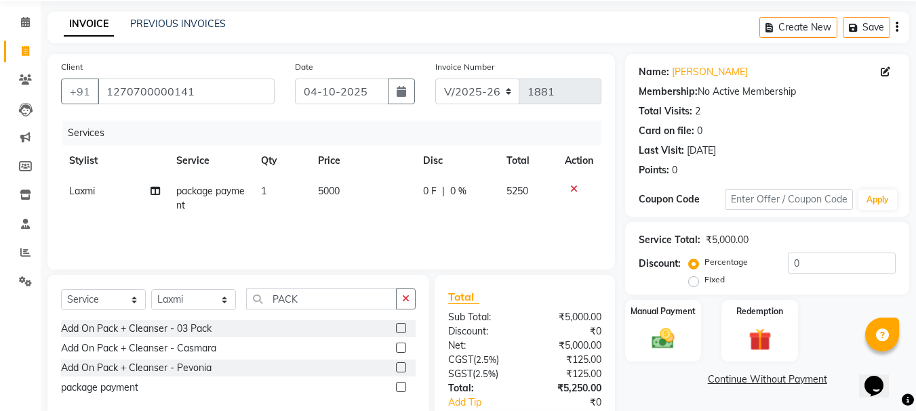
scroll to position [0, 0]
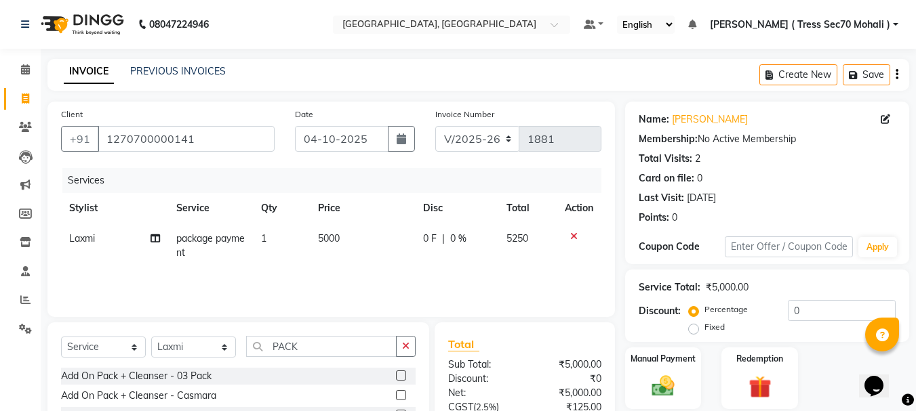
click at [895, 68] on button "button" at bounding box center [896, 75] width 3 height 32
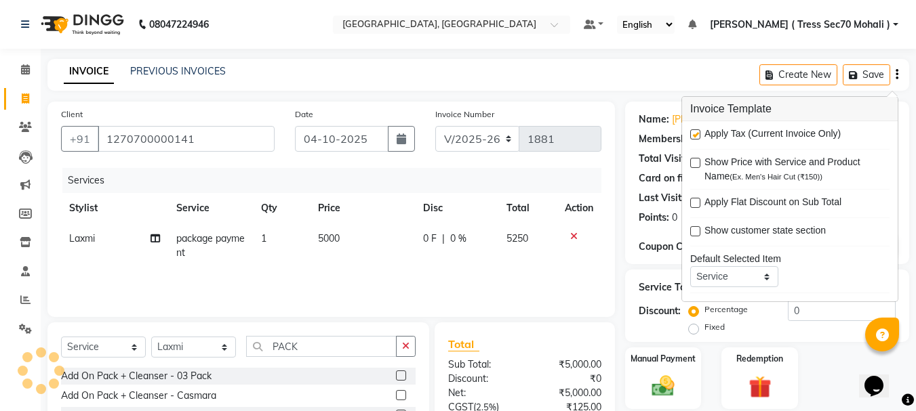
click at [696, 129] on label at bounding box center [695, 134] width 10 height 10
click at [696, 131] on input "checkbox" at bounding box center [694, 135] width 9 height 9
checkbox input "false"
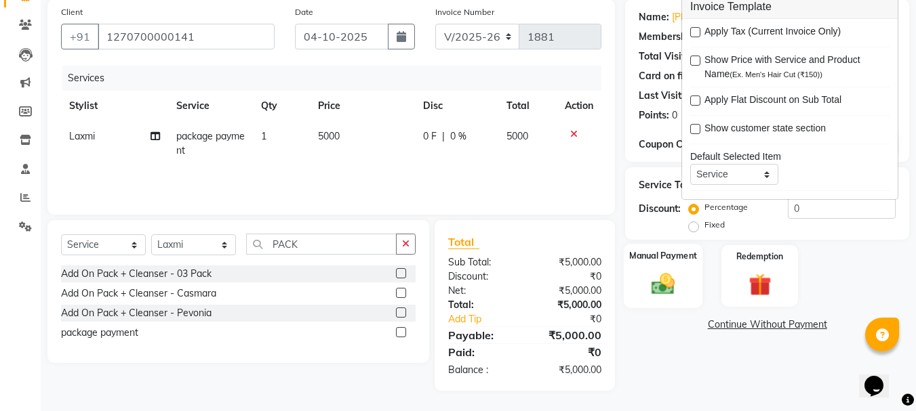
drag, startPoint x: 672, startPoint y: 277, endPoint x: 695, endPoint y: 306, distance: 37.2
click at [671, 277] on img at bounding box center [663, 283] width 38 height 27
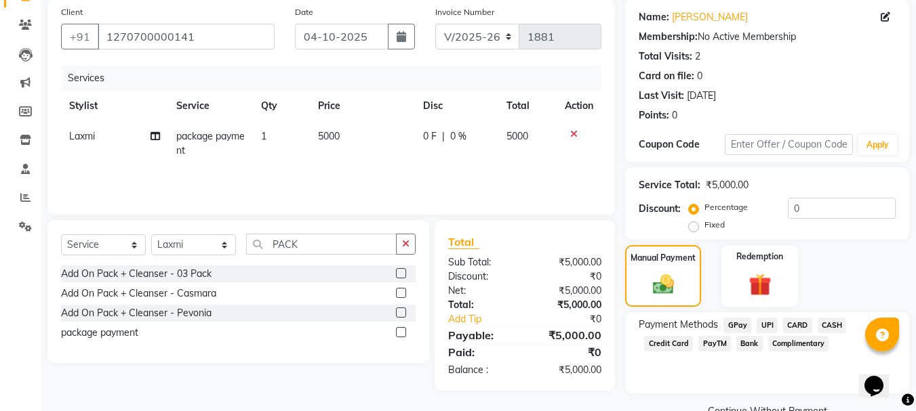
click at [798, 326] on span "CARD" at bounding box center [797, 326] width 29 height 16
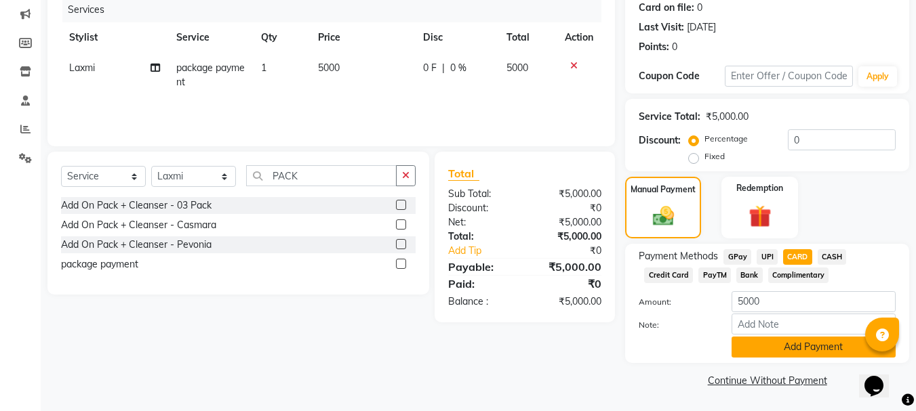
click at [794, 343] on button "Add Payment" at bounding box center [813, 347] width 164 height 21
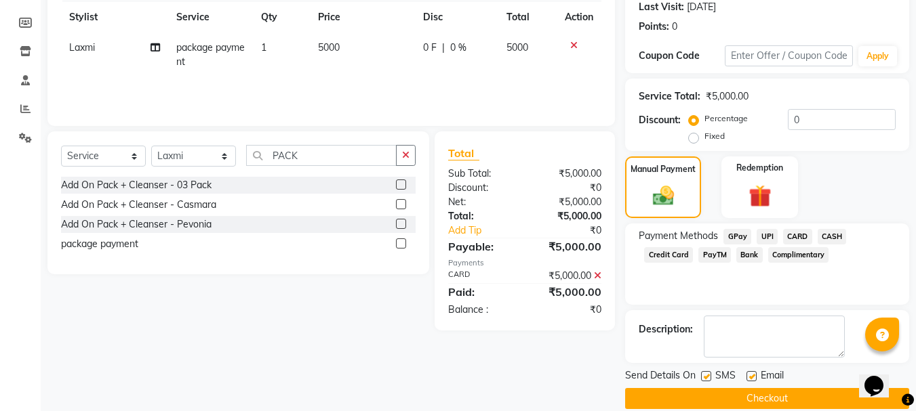
scroll to position [209, 0]
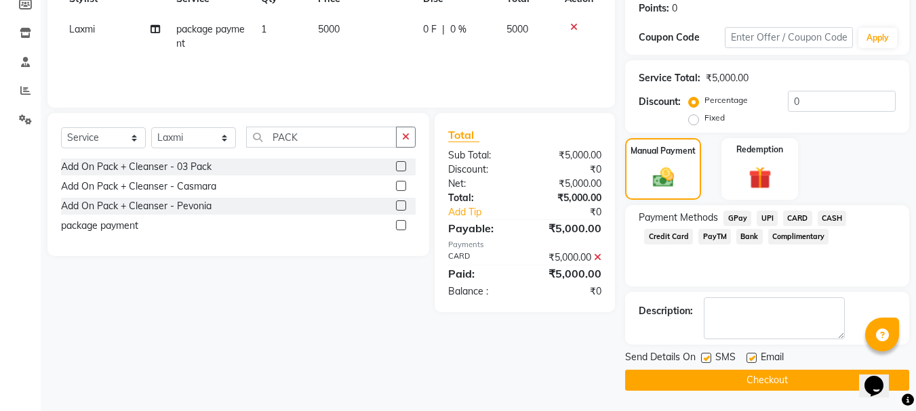
click at [708, 361] on label at bounding box center [706, 358] width 10 height 10
click at [708, 361] on input "checkbox" at bounding box center [705, 358] width 9 height 9
checkbox input "false"
click at [726, 376] on button "Checkout" at bounding box center [767, 380] width 284 height 21
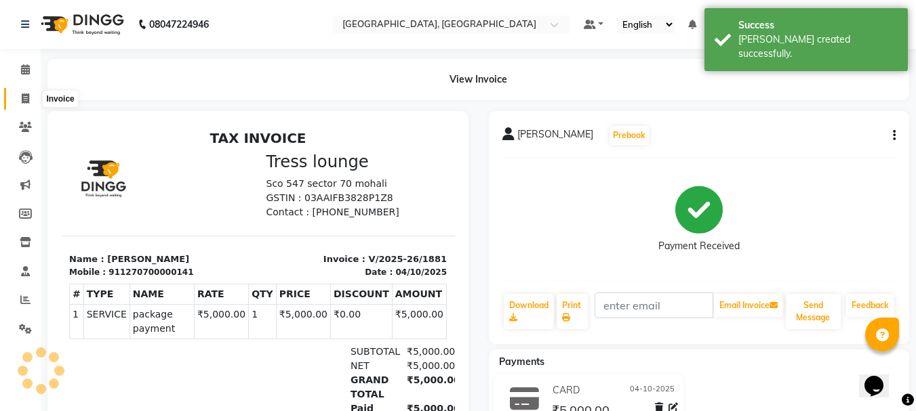
click at [24, 96] on icon at bounding box center [25, 99] width 7 height 10
select select "service"
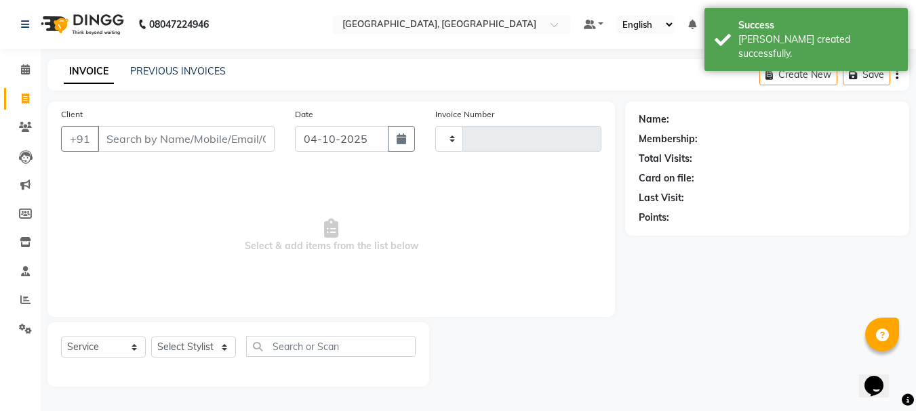
type input "1882"
select select "6241"
